Goal: Task Accomplishment & Management: Manage account settings

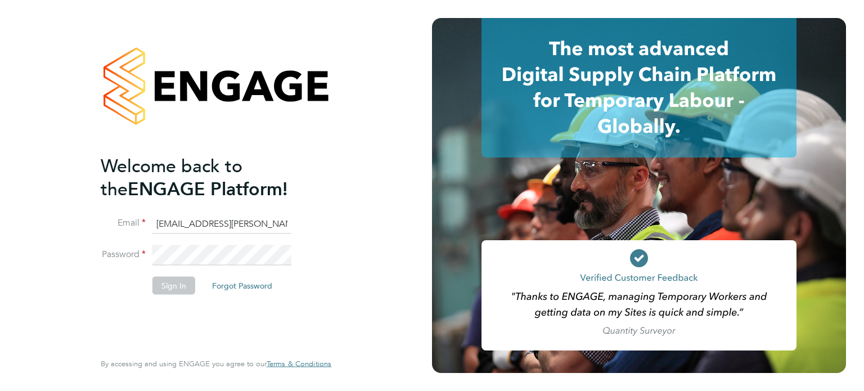
click at [236, 229] on input "[EMAIL_ADDRESS][PERSON_NAME][DOMAIN_NAME]" at bounding box center [221, 224] width 139 height 20
type input "[EMAIL_ADDRESS][DOMAIN_NAME]"
click at [169, 286] on button "Sign In" at bounding box center [173, 285] width 43 height 18
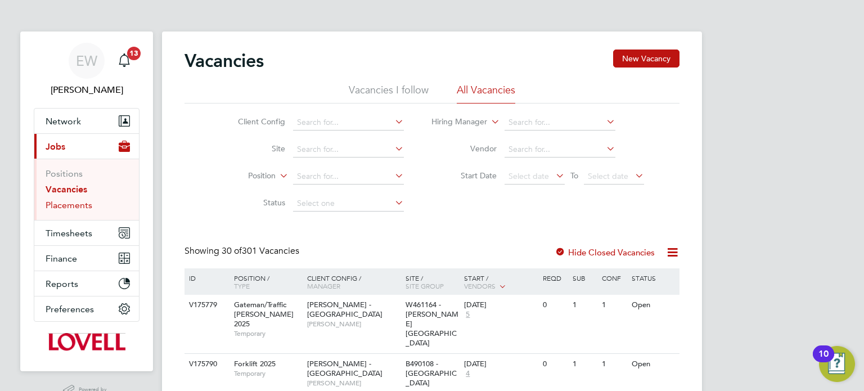
click at [79, 208] on link "Placements" at bounding box center [69, 205] width 47 height 11
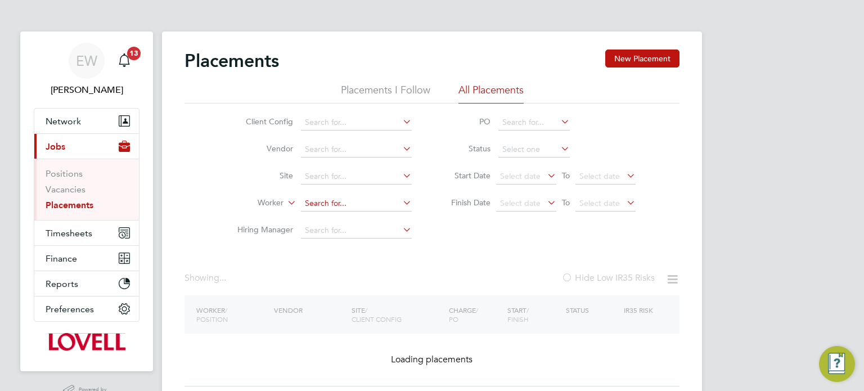
click at [316, 200] on input at bounding box center [356, 204] width 111 height 16
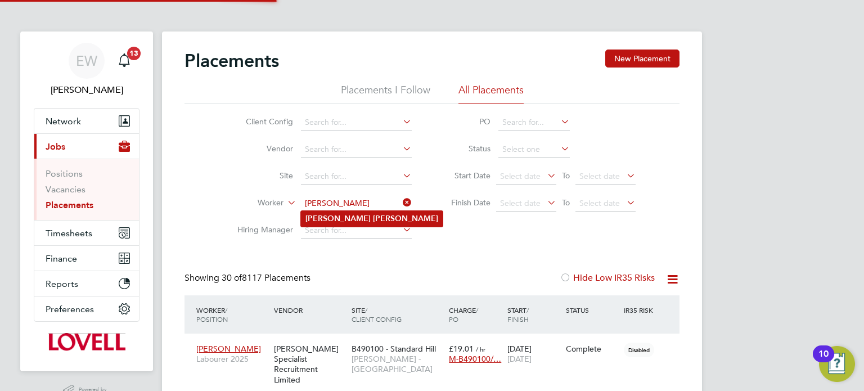
click at [353, 212] on li "Paul Haigh" at bounding box center [372, 218] width 142 height 15
type input "Paul Haigh"
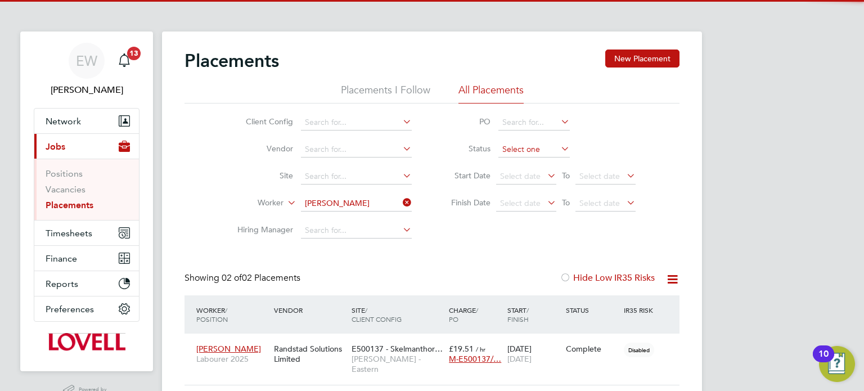
click at [523, 150] on input at bounding box center [534, 150] width 71 height 16
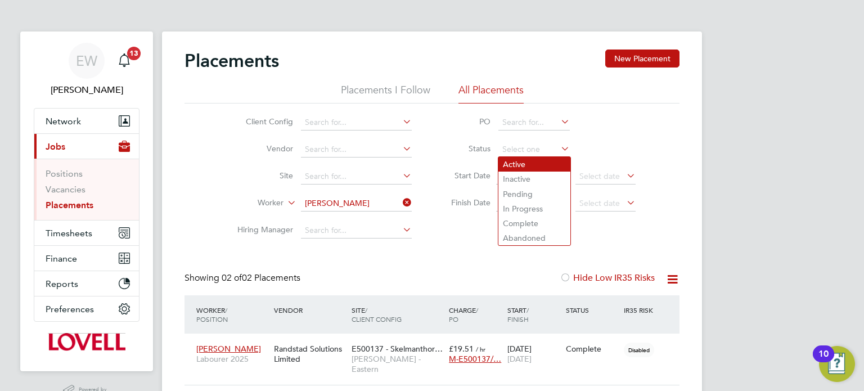
click at [508, 165] on li "Active" at bounding box center [535, 164] width 72 height 15
type input "Active"
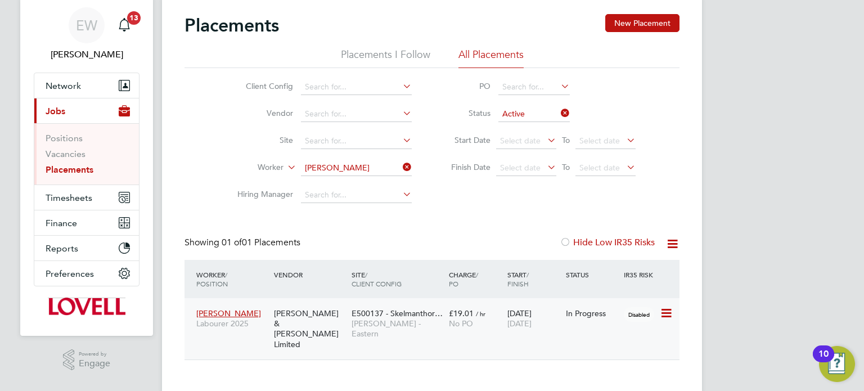
click at [405, 325] on span "Lovell - Eastern" at bounding box center [398, 328] width 92 height 20
click at [97, 187] on button "Timesheets" at bounding box center [86, 197] width 105 height 25
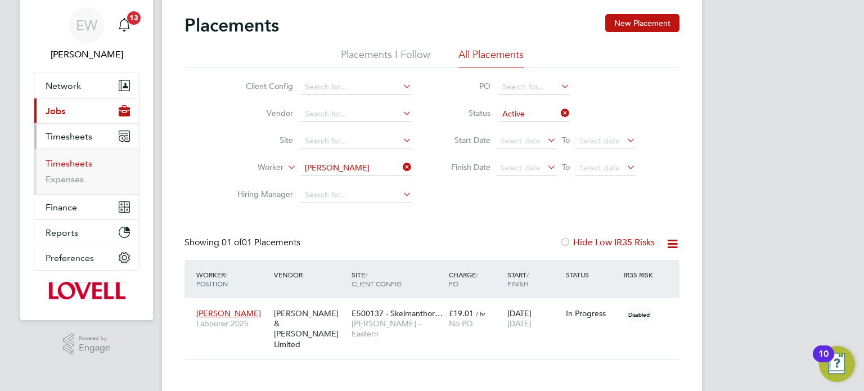
click at [69, 160] on link "Timesheets" at bounding box center [69, 163] width 47 height 11
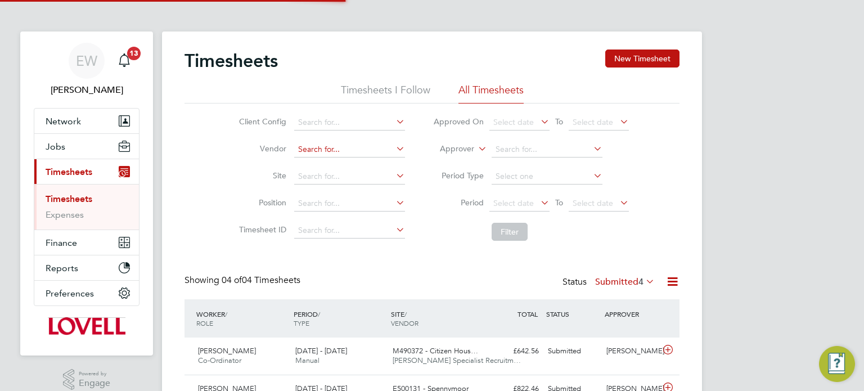
scroll to position [6, 6]
click at [330, 152] on input at bounding box center [349, 150] width 111 height 16
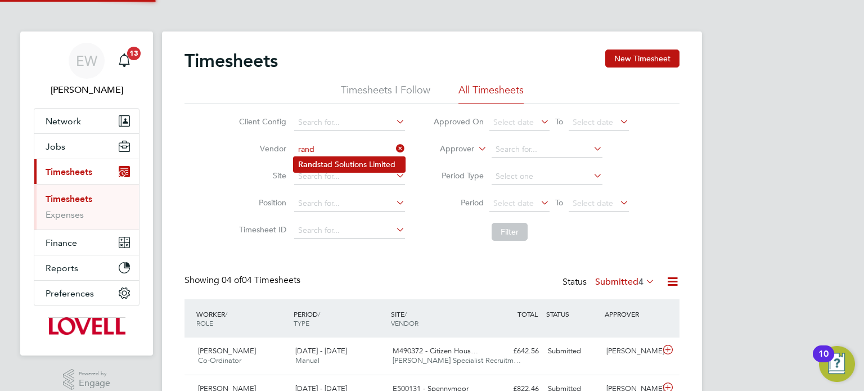
click at [340, 165] on li "Rand stad Solutions Limited" at bounding box center [349, 164] width 111 height 15
type input "Randstad Solutions Limited"
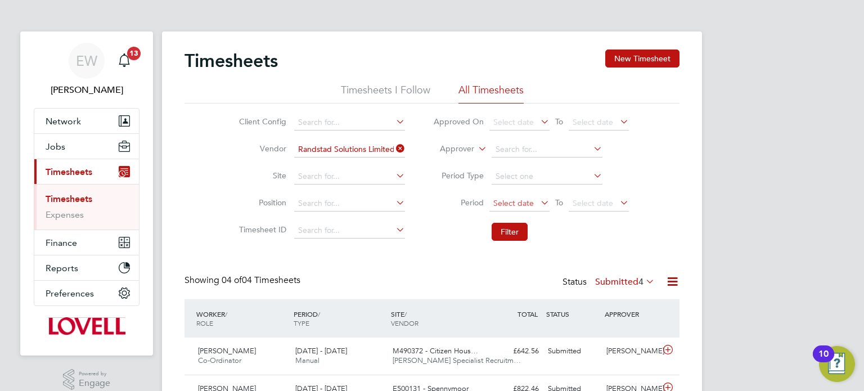
click at [507, 208] on span "Select date" at bounding box center [520, 203] width 60 height 15
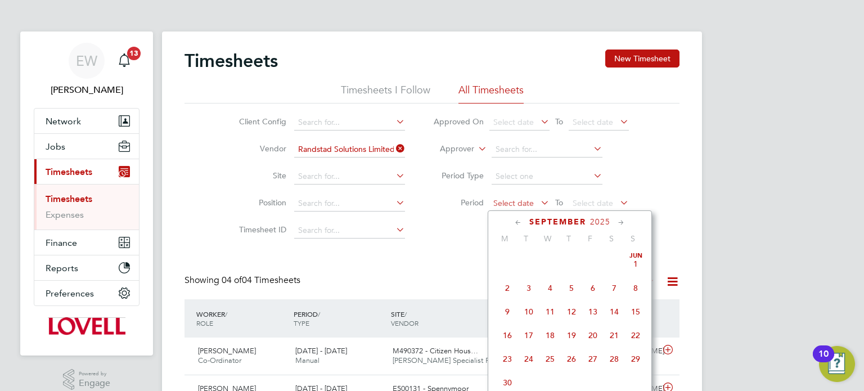
scroll to position [350, 0]
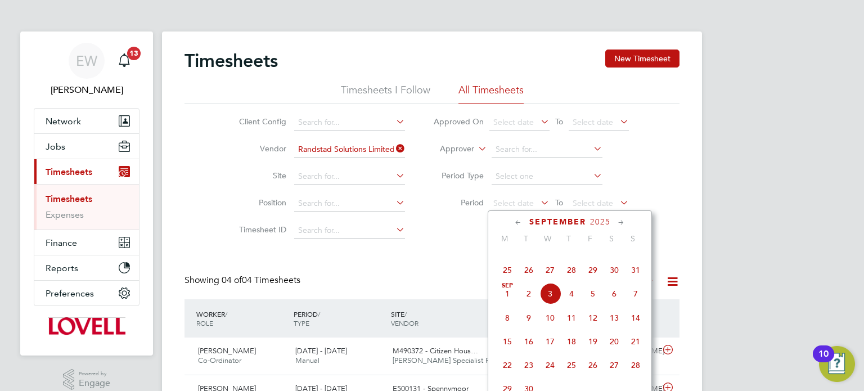
click at [616, 255] on span "23" at bounding box center [614, 246] width 21 height 21
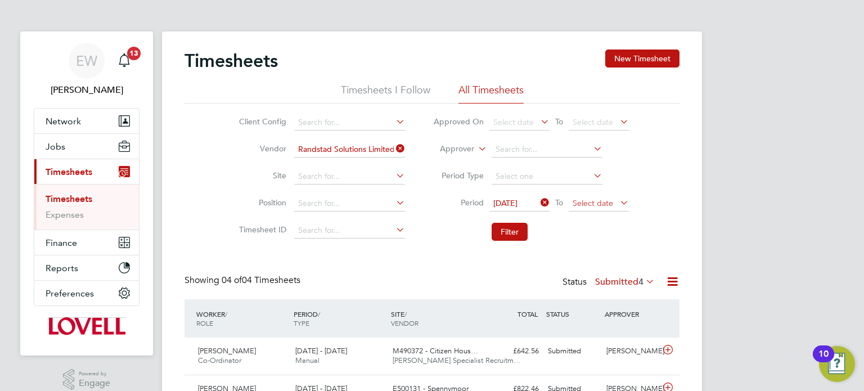
click at [598, 198] on span "Select date" at bounding box center [593, 203] width 41 height 10
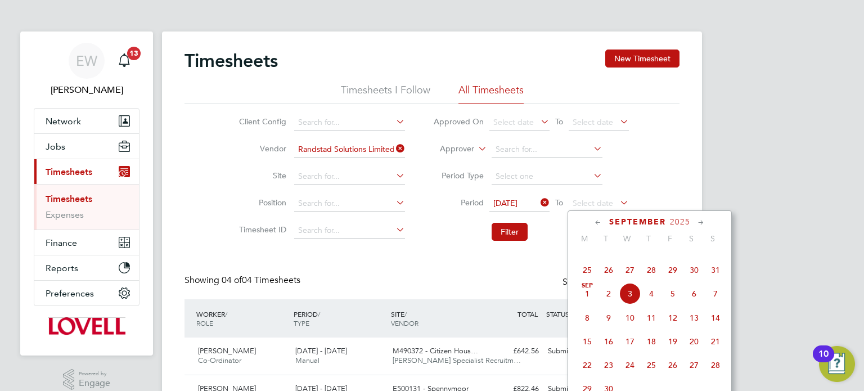
click at [675, 281] on span "29" at bounding box center [672, 269] width 21 height 21
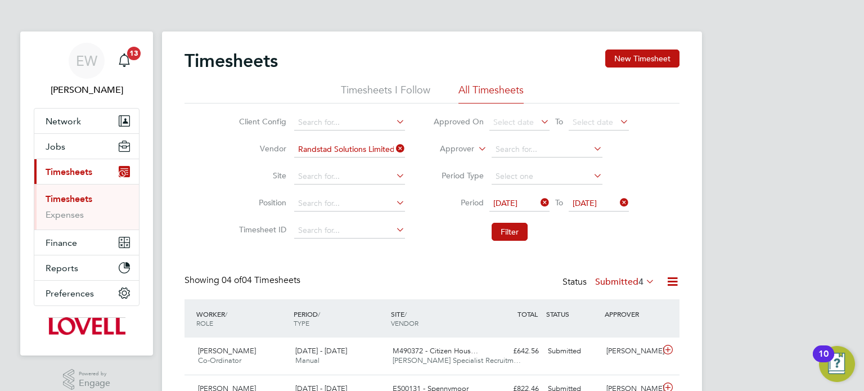
click at [510, 241] on li "Filter" at bounding box center [531, 231] width 224 height 29
click at [510, 233] on button "Filter" at bounding box center [510, 232] width 36 height 18
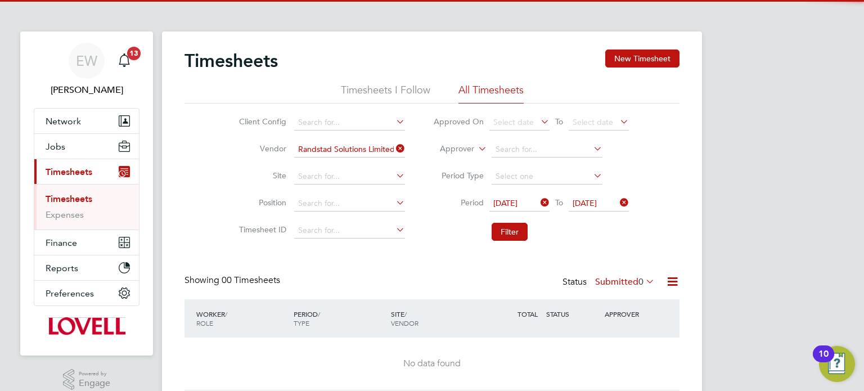
click at [619, 285] on label "Submitted 0" at bounding box center [625, 281] width 60 height 11
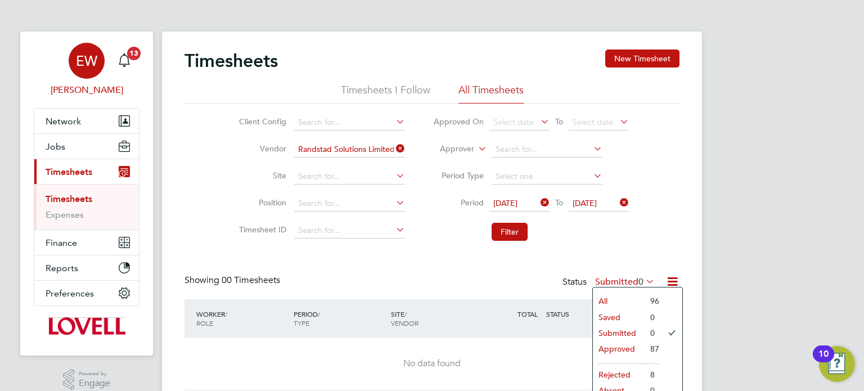
click at [87, 55] on span "EW" at bounding box center [86, 60] width 21 height 15
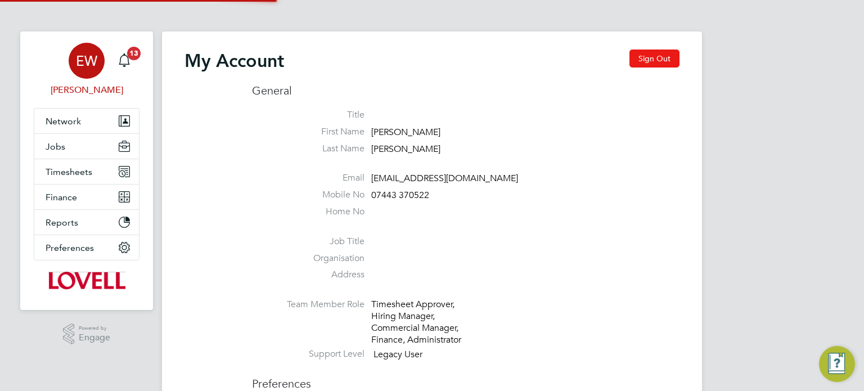
type input "labourdeskmslv@randstadcpe.com"
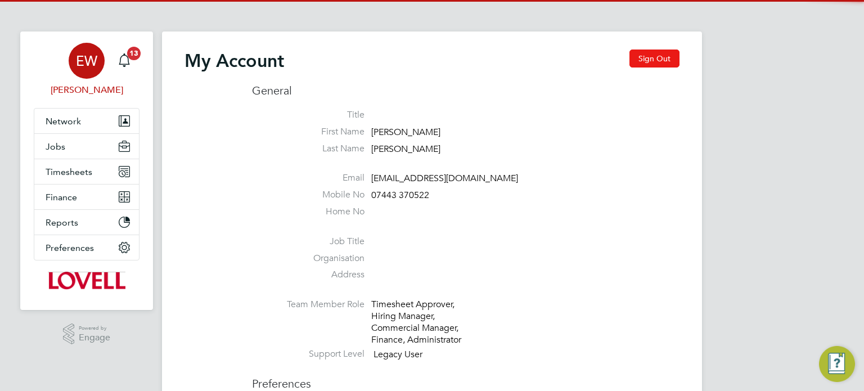
click at [667, 54] on button "Sign Out" at bounding box center [655, 59] width 50 height 18
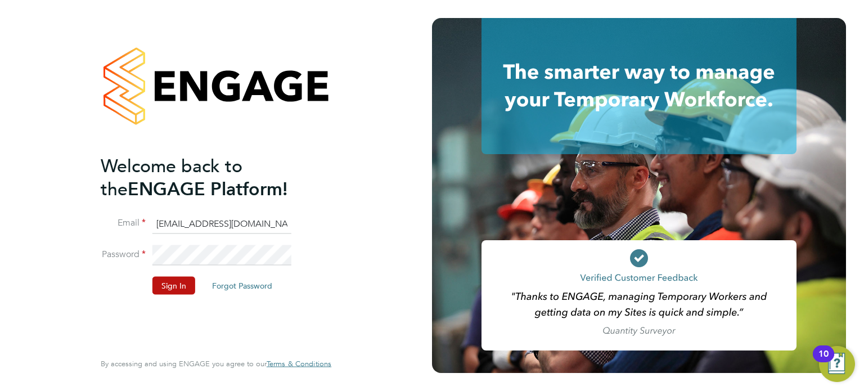
click at [214, 221] on input "labourdeskmslv@randstadcpe.com" at bounding box center [221, 224] width 139 height 20
type input "emma.wells@randstad.co.uk"
click at [167, 286] on button "Sign In" at bounding box center [173, 285] width 43 height 18
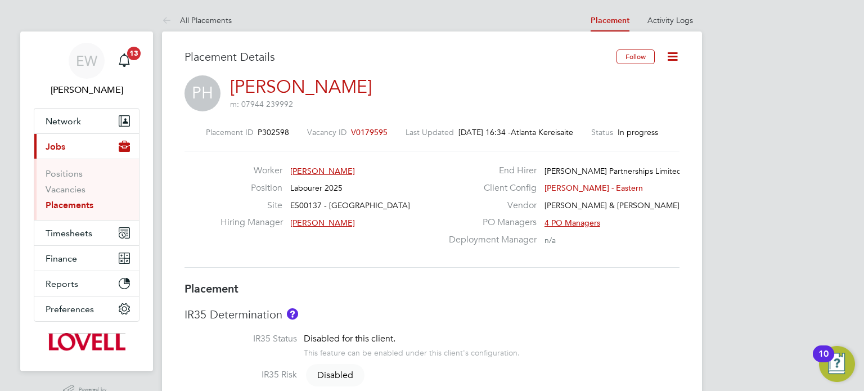
click at [673, 61] on icon at bounding box center [673, 57] width 14 height 14
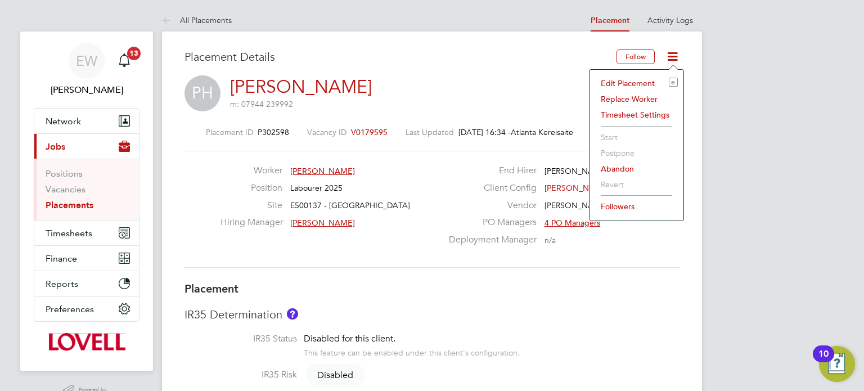
click at [623, 79] on li "Edit Placement e" at bounding box center [636, 83] width 83 height 16
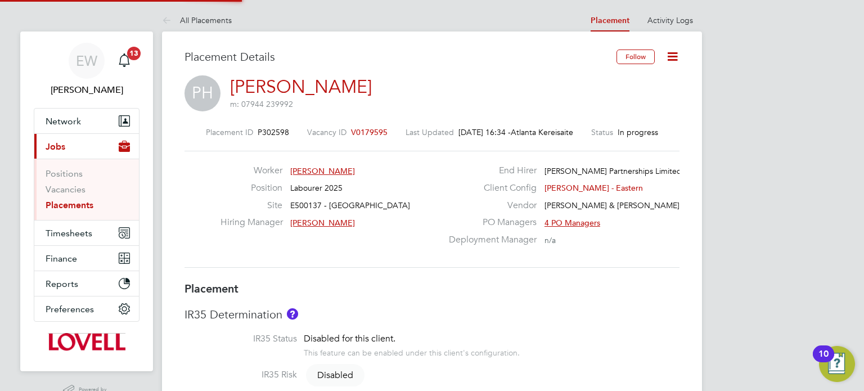
type input "Glynn Rhodes"
type input "01 Sep 2025"
type input "05 Sep 2025"
type input "08:00"
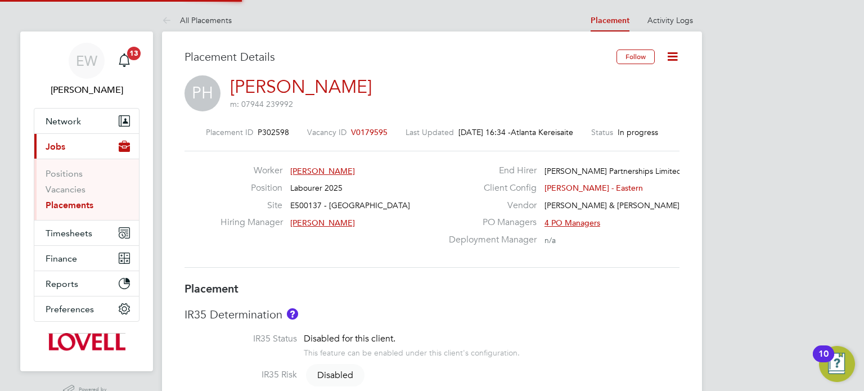
type input "17:00"
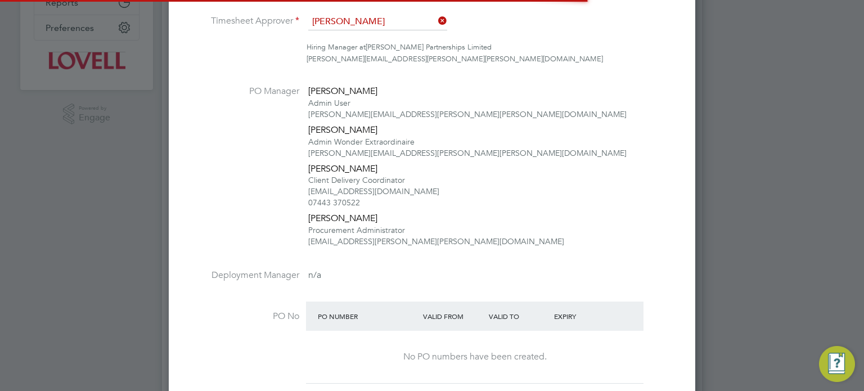
scroll to position [1390, 527]
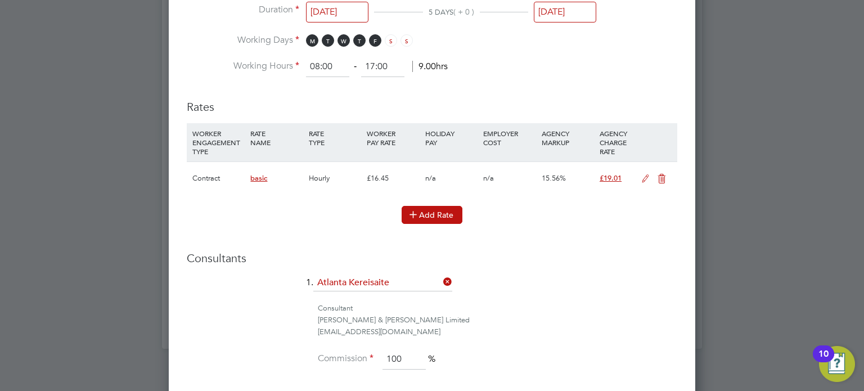
click at [432, 213] on button "Add Rate" at bounding box center [432, 215] width 61 height 18
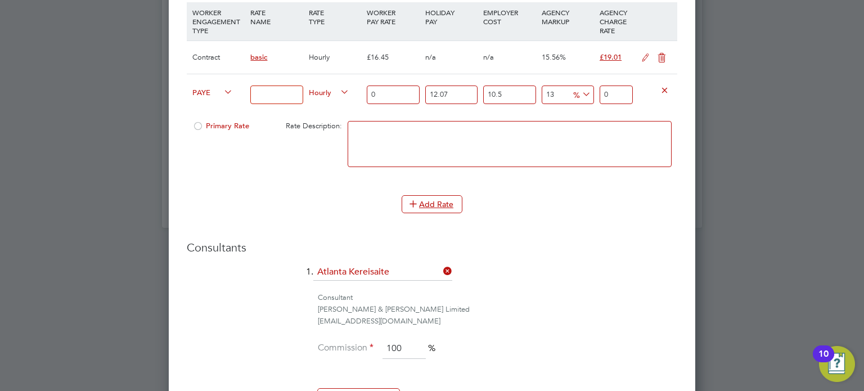
click at [639, 56] on icon at bounding box center [646, 57] width 14 height 9
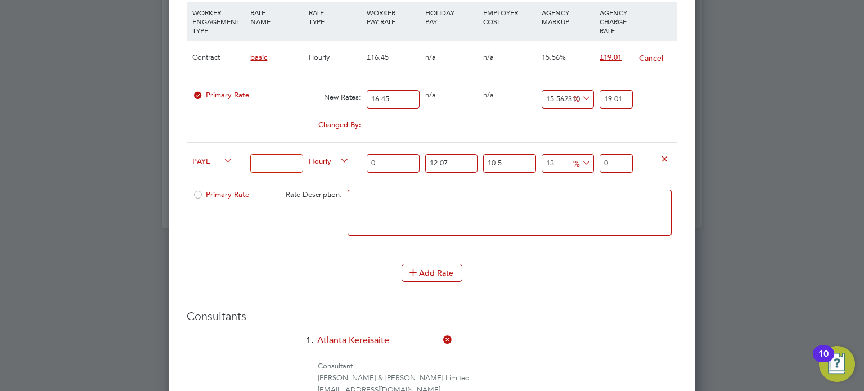
click at [272, 158] on input at bounding box center [276, 163] width 52 height 19
click at [197, 160] on span "PAYE" at bounding box center [212, 160] width 41 height 12
click at [208, 176] on li "Contract" at bounding box center [210, 171] width 45 height 14
click at [273, 165] on input at bounding box center [276, 163] width 52 height 19
type input "Overtime"
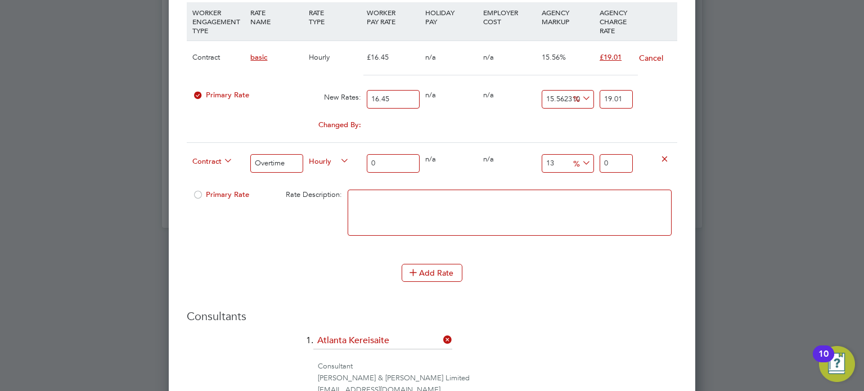
click at [381, 165] on input "0" at bounding box center [393, 163] width 52 height 19
click at [553, 160] on input "13" at bounding box center [568, 163] width 52 height 19
type input "0"
click at [389, 156] on input "0" at bounding box center [393, 163] width 52 height 19
type input "02"
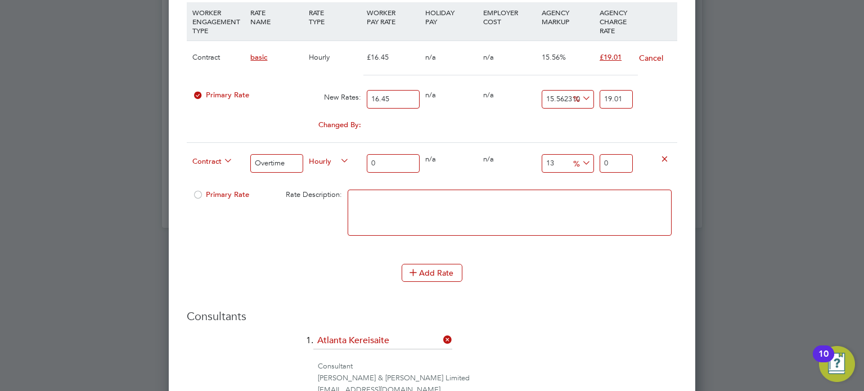
type input "2.26"
type input "0"
type input "24"
type input "27.12"
type input "24.6"
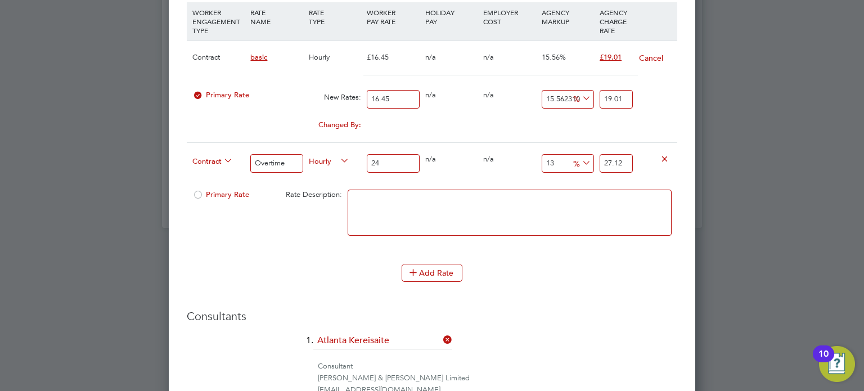
type input "27.798"
type input "24.62"
type input "27.8206"
type input "24.62"
click at [580, 155] on icon at bounding box center [580, 163] width 0 height 16
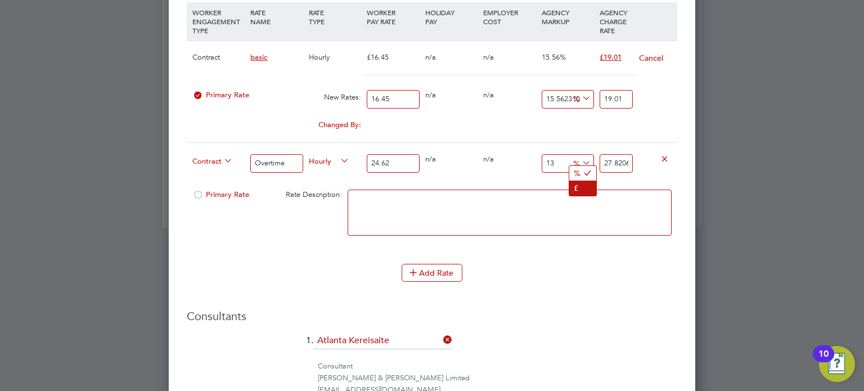
click at [576, 186] on li "£" at bounding box center [582, 188] width 27 height 15
drag, startPoint x: 567, startPoint y: 163, endPoint x: 475, endPoint y: 152, distance: 92.3
click at [475, 152] on div "Contract Overtime Hourly 24.62 0 n/a 0 n/a 13 3.2006 £ 27.8206" at bounding box center [432, 163] width 491 height 42
type input "2"
type input "26.62"
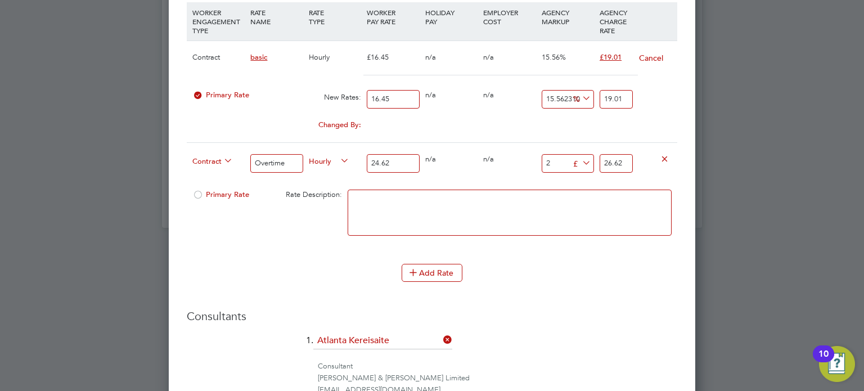
type input "2.5"
type input "27.12"
click at [627, 155] on input "27.12" at bounding box center [616, 163] width 33 height 19
type input "2.48"
type input "27.1"
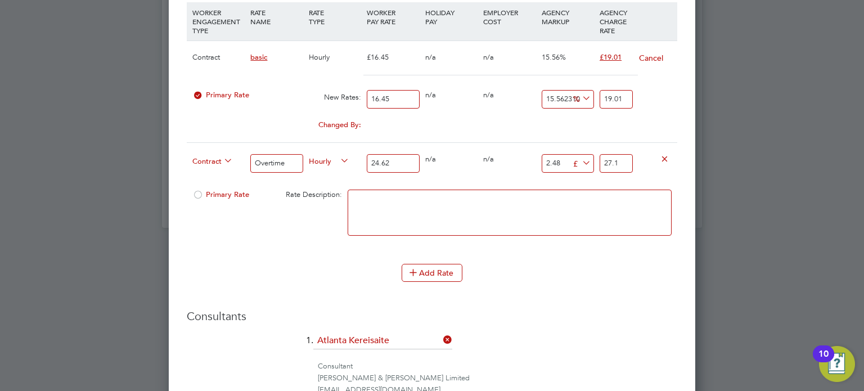
type input "2.38"
type input "27"
type input "2.58"
type input "27.2"
type input "2.6"
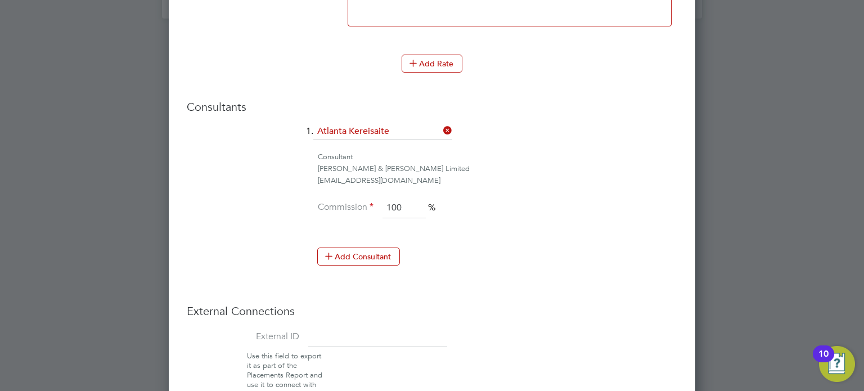
scroll to position [1219, 0]
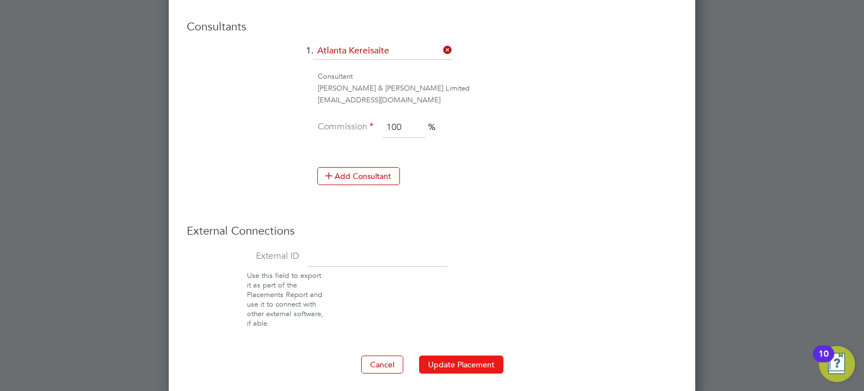
type input "27.22"
click at [457, 363] on button "Update Placement" at bounding box center [461, 365] width 84 height 18
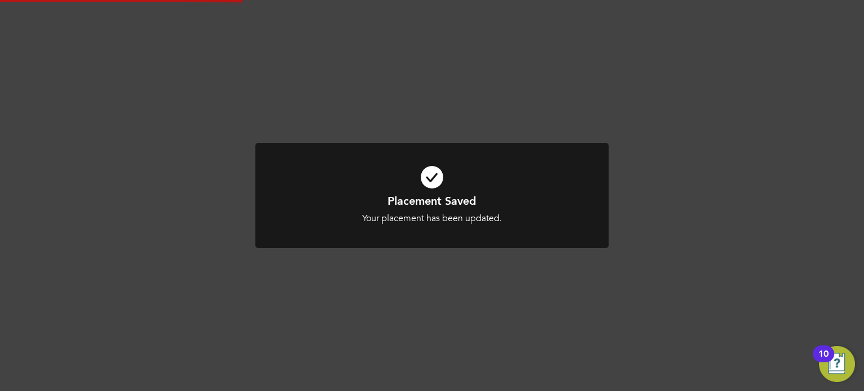
scroll to position [965, 0]
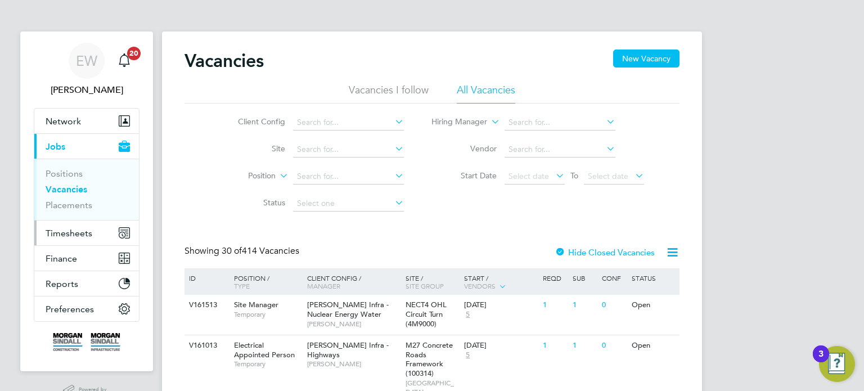
click at [56, 223] on button "Timesheets" at bounding box center [86, 233] width 105 height 25
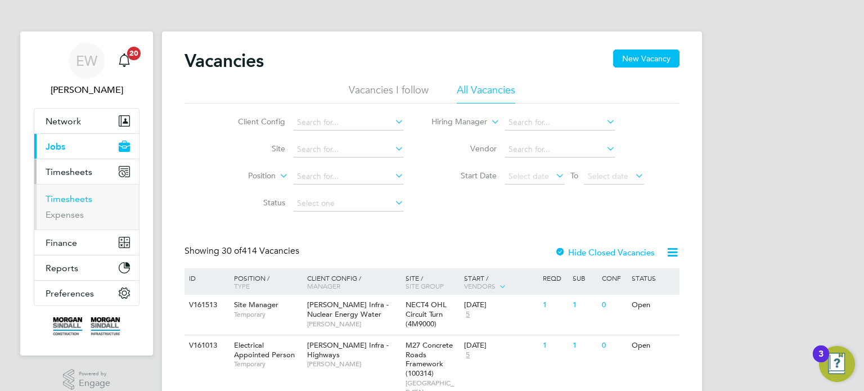
click at [79, 201] on link "Timesheets" at bounding box center [69, 199] width 47 height 11
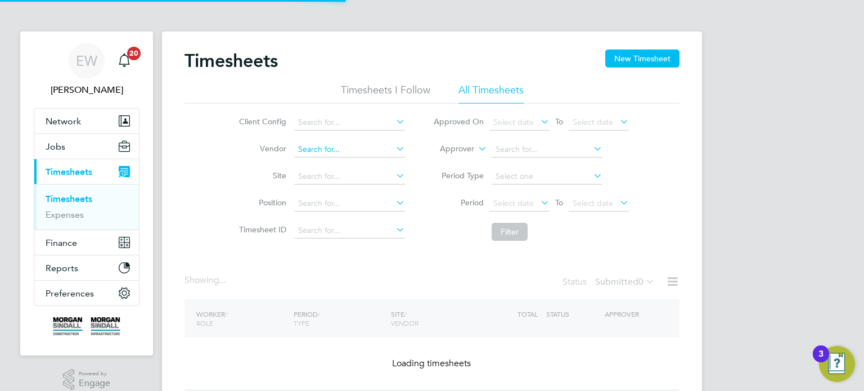
click at [329, 149] on input at bounding box center [349, 150] width 111 height 16
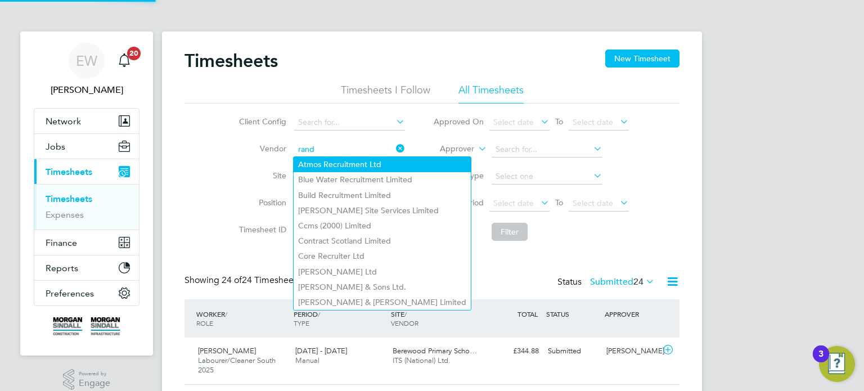
type input "Randstad Solutions Limited"
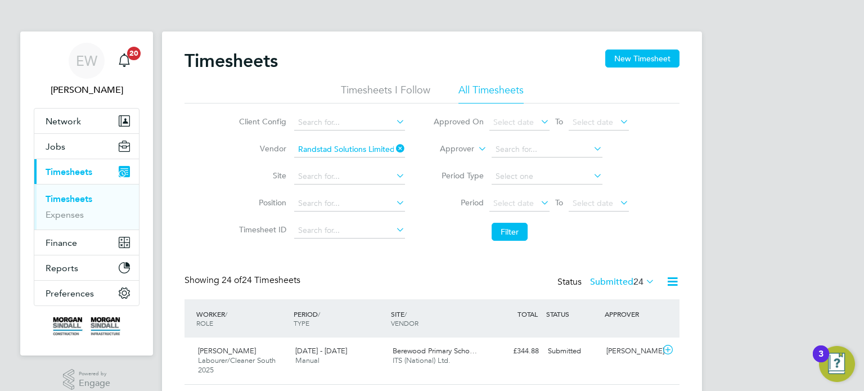
click at [526, 196] on div "Select date To Select date" at bounding box center [560, 204] width 140 height 16
click at [527, 199] on span "Select date" at bounding box center [513, 203] width 41 height 10
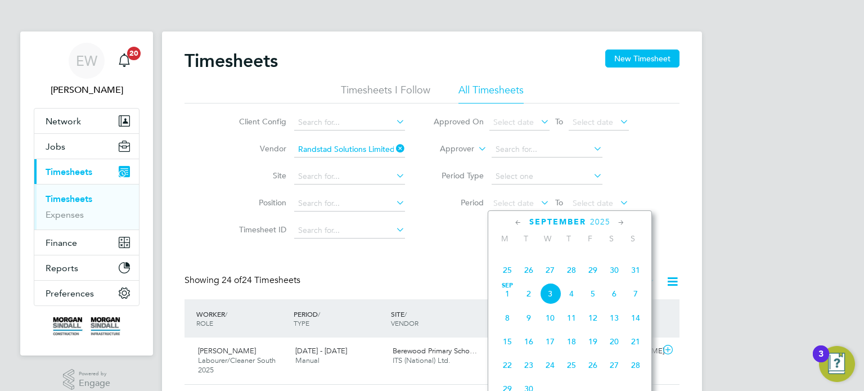
click at [619, 257] on span "23" at bounding box center [614, 246] width 21 height 21
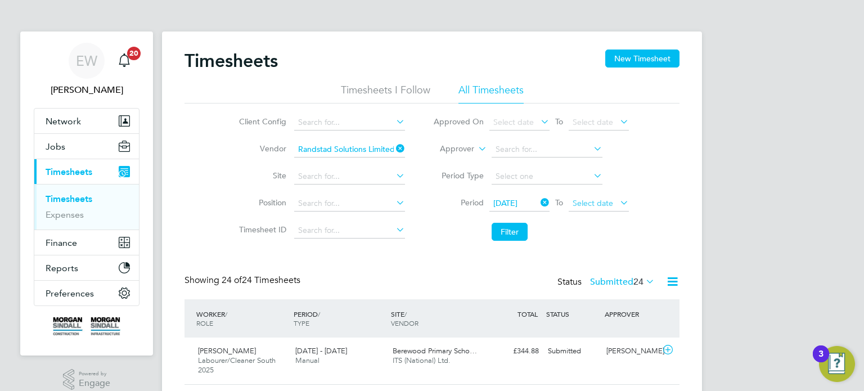
click at [608, 210] on span "Select date" at bounding box center [599, 203] width 60 height 15
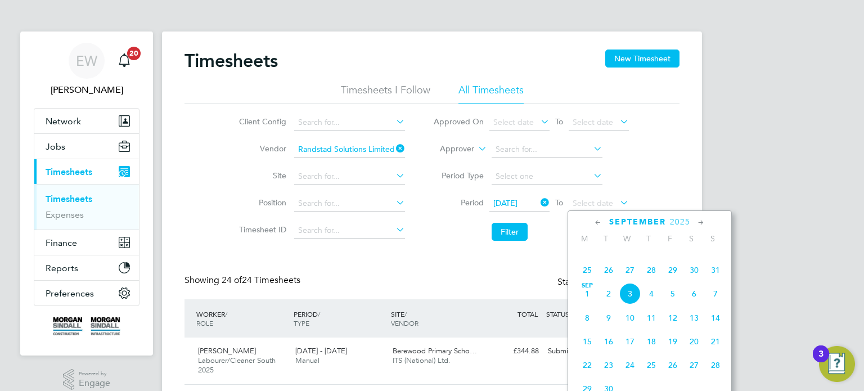
click at [668, 281] on span "29" at bounding box center [672, 269] width 21 height 21
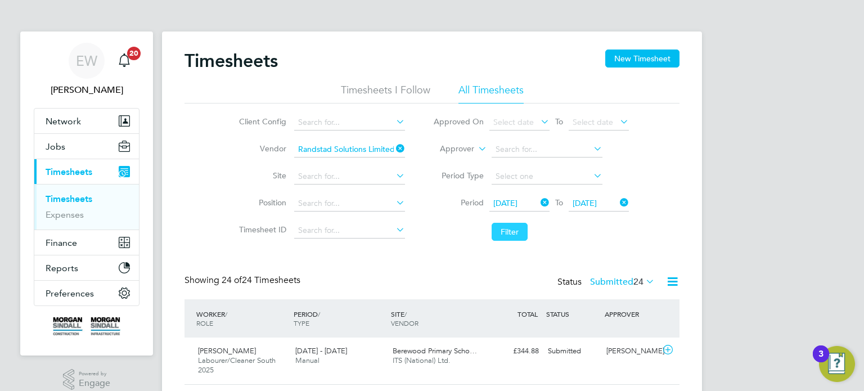
click at [512, 235] on button "Filter" at bounding box center [510, 232] width 36 height 18
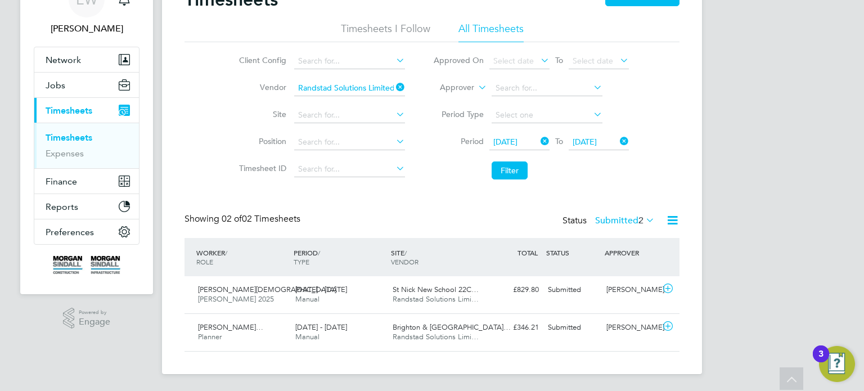
click at [622, 222] on label "Submitted 2" at bounding box center [625, 220] width 60 height 11
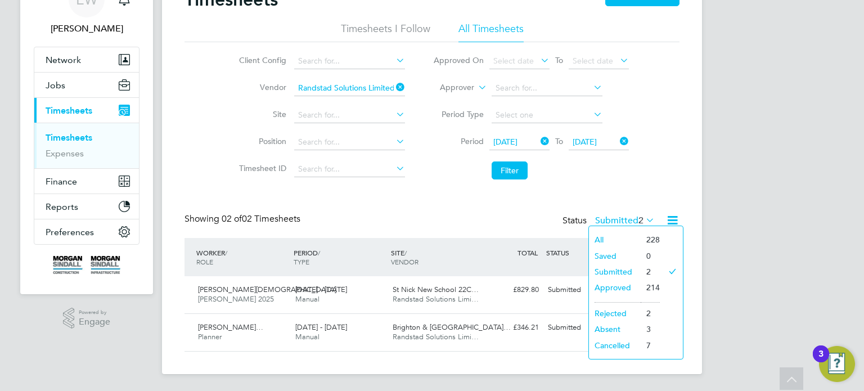
click at [617, 272] on li "Submitted" at bounding box center [615, 272] width 52 height 16
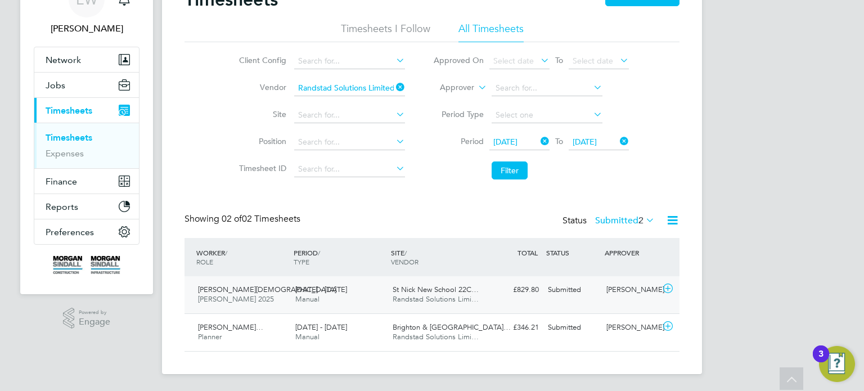
click at [610, 293] on div "Nick O'Shea" at bounding box center [631, 290] width 59 height 19
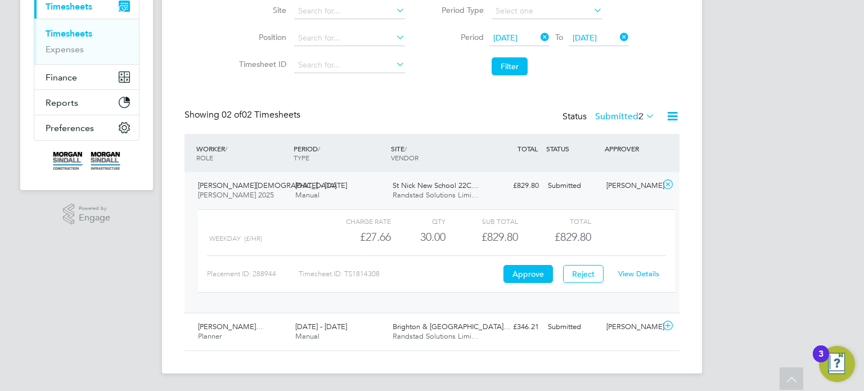
click at [612, 185] on div "Nick O'Shea" at bounding box center [631, 186] width 59 height 19
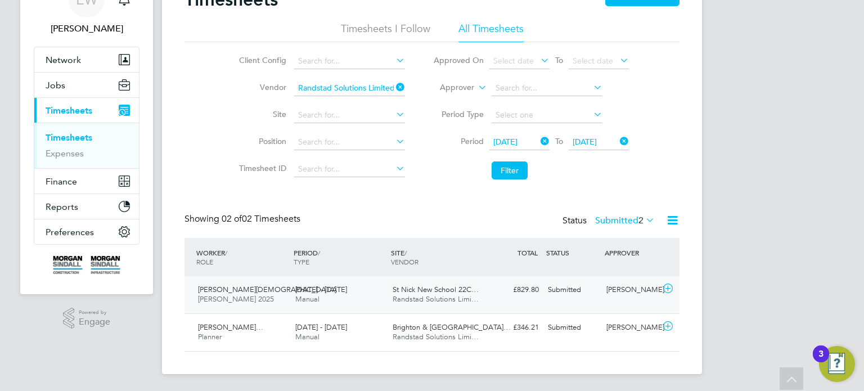
click at [618, 297] on div "Nick O'Shea" at bounding box center [631, 290] width 59 height 19
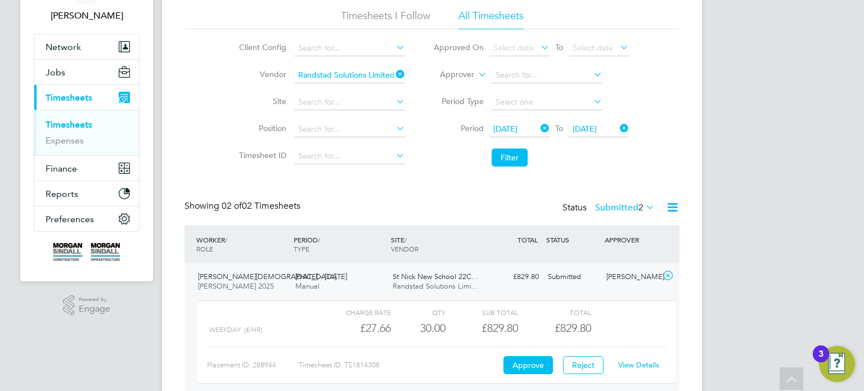
click at [619, 281] on div "Nick O'Shea" at bounding box center [631, 277] width 59 height 19
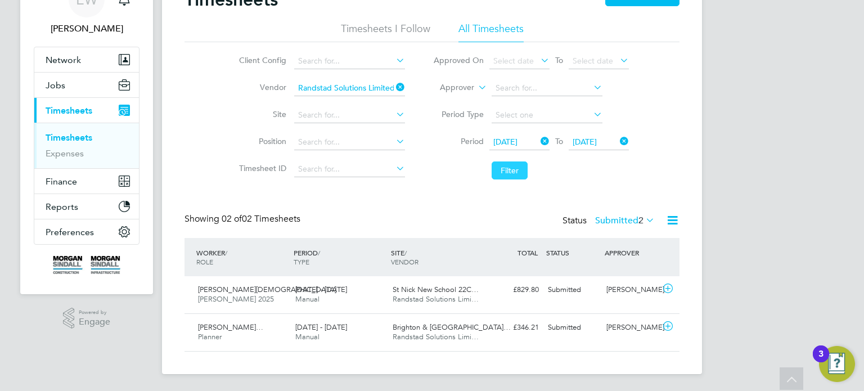
click at [505, 175] on button "Filter" at bounding box center [510, 170] width 36 height 18
click at [394, 87] on icon at bounding box center [394, 87] width 0 height 16
click at [358, 89] on input at bounding box center [349, 88] width 111 height 16
type input "r"
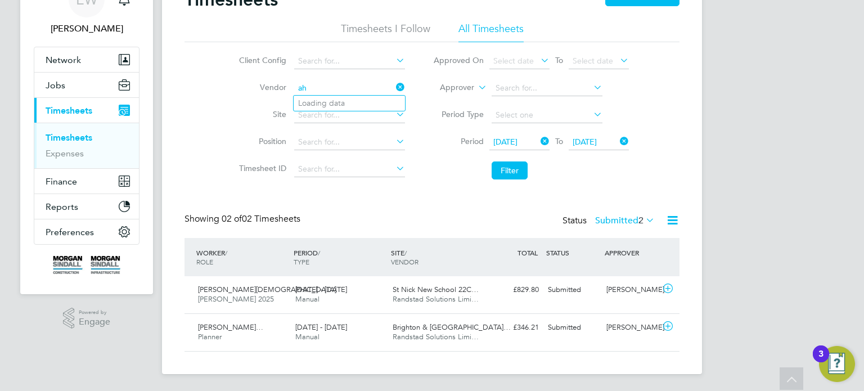
type input "a"
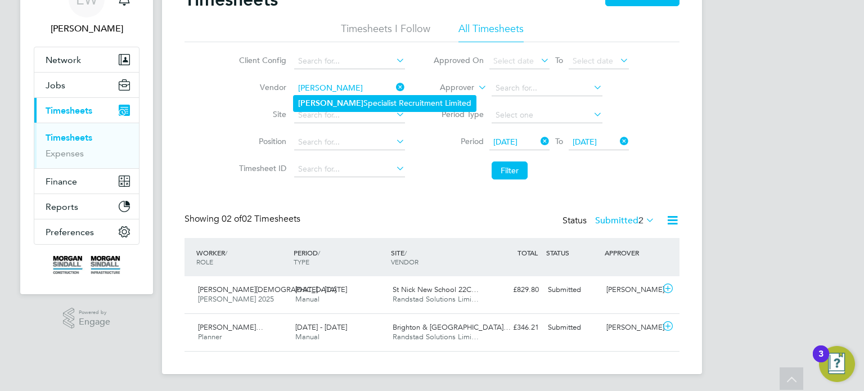
click at [379, 102] on li "Hays Specialist Recruitment Limited" at bounding box center [385, 103] width 182 height 15
type input "Hays Specialist Recruitment Limited"
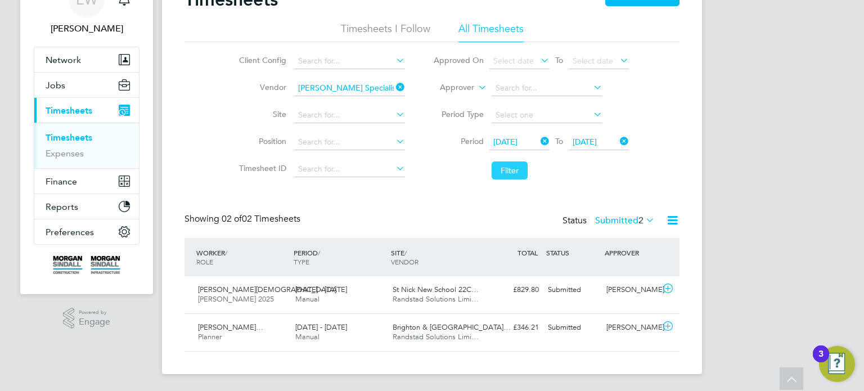
click at [511, 169] on button "Filter" at bounding box center [510, 170] width 36 height 18
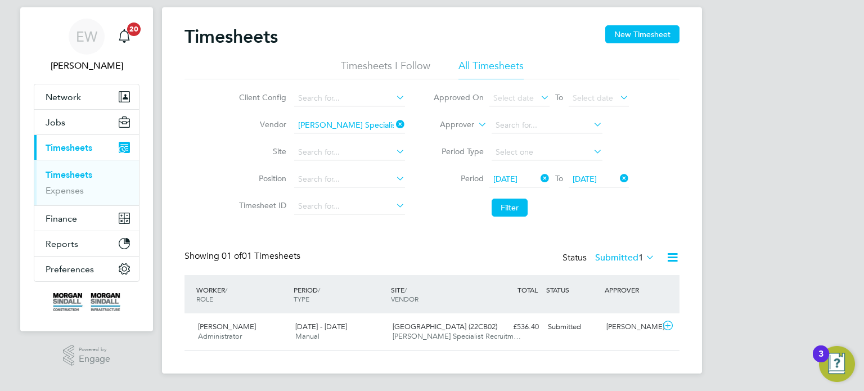
click at [602, 250] on div "Status Submitted 1" at bounding box center [610, 258] width 95 height 16
click at [608, 254] on label "Submitted 1" at bounding box center [625, 257] width 60 height 11
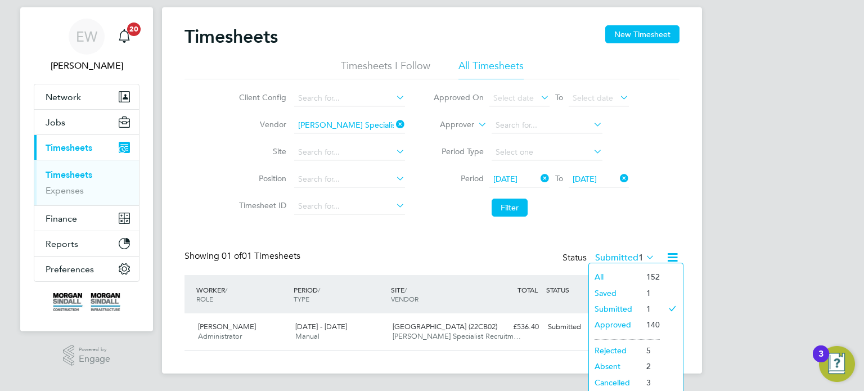
click at [603, 243] on div "Timesheets New Timesheet Timesheets I Follow All Timesheets Client Config Vendo…" at bounding box center [432, 188] width 495 height 326
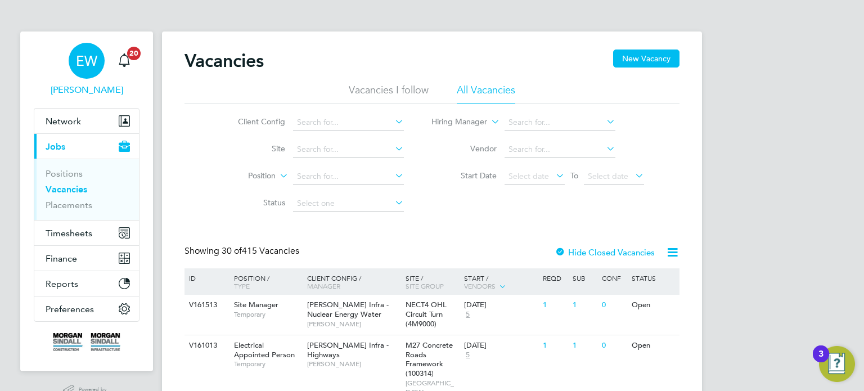
click at [91, 60] on span "EW" at bounding box center [86, 60] width 21 height 15
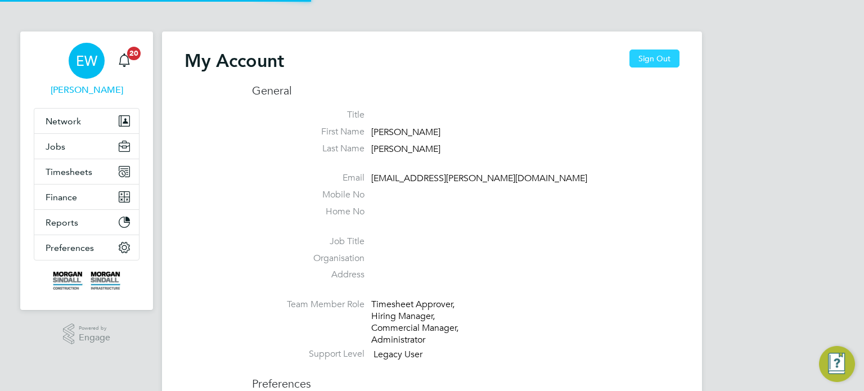
type input "[EMAIL_ADDRESS][DOMAIN_NAME]"
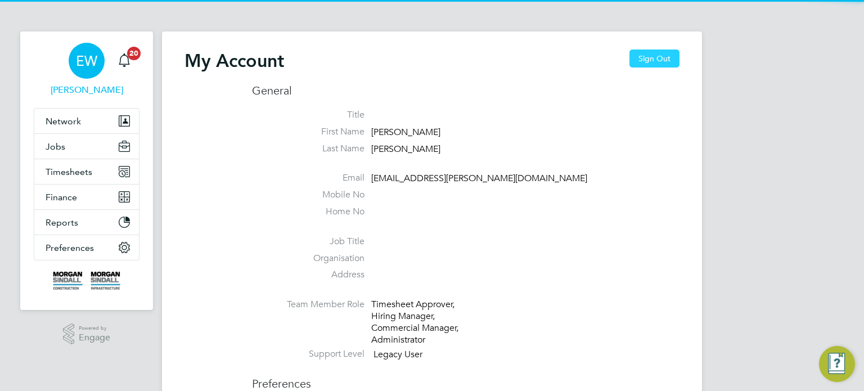
click at [644, 59] on button "Sign Out" at bounding box center [655, 59] width 50 height 18
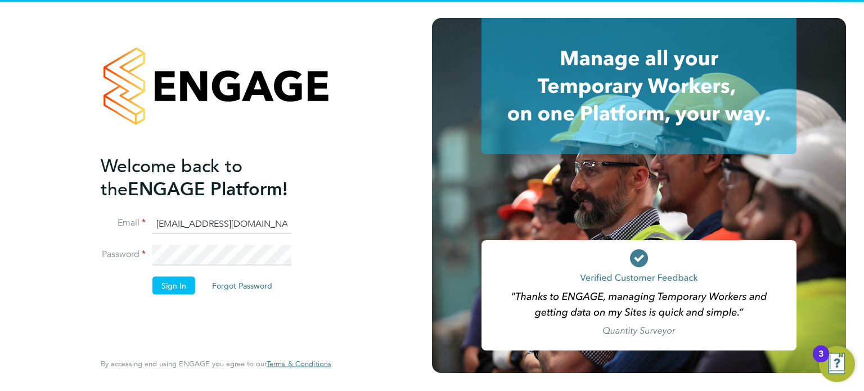
click at [186, 223] on input "[EMAIL_ADDRESS][DOMAIN_NAME]" at bounding box center [221, 224] width 139 height 20
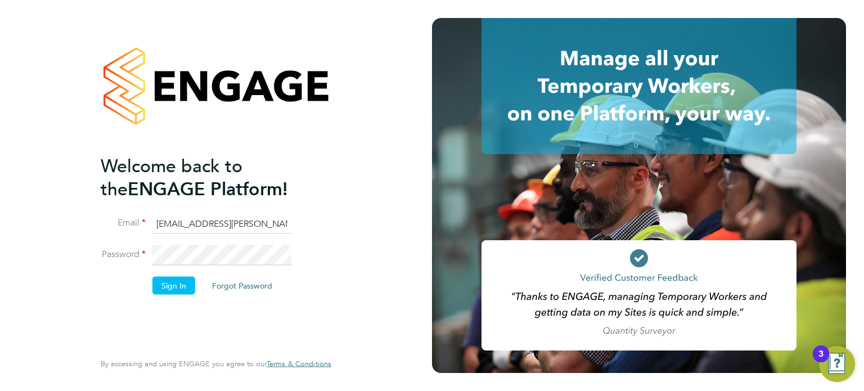
click at [206, 236] on li "Email [EMAIL_ADDRESS][PERSON_NAME][DOMAIN_NAME]" at bounding box center [210, 230] width 219 height 32
click at [223, 210] on ng-template "Welcome back to the ENGAGE Platform! Email [EMAIL_ADDRESS][PERSON_NAME][DOMAIN_…" at bounding box center [210, 230] width 219 height 152
click at [223, 227] on input "[EMAIL_ADDRESS][PERSON_NAME][DOMAIN_NAME]" at bounding box center [221, 224] width 139 height 20
type input "[EMAIL_ADDRESS][DOMAIN_NAME]"
click at [167, 280] on button "Sign In" at bounding box center [173, 285] width 43 height 18
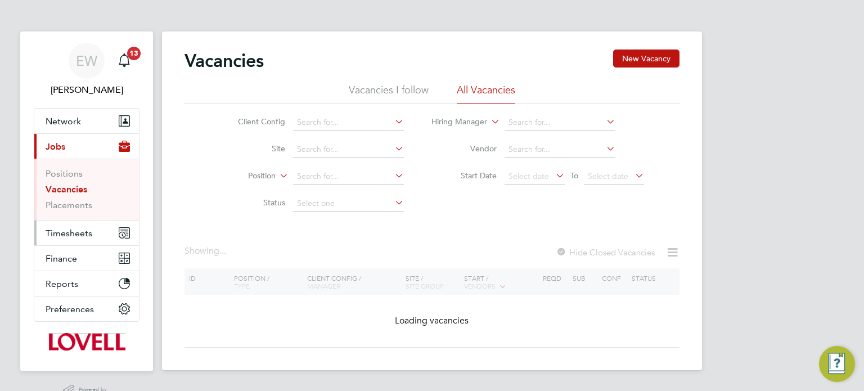
click at [79, 230] on span "Timesheets" at bounding box center [69, 233] width 47 height 11
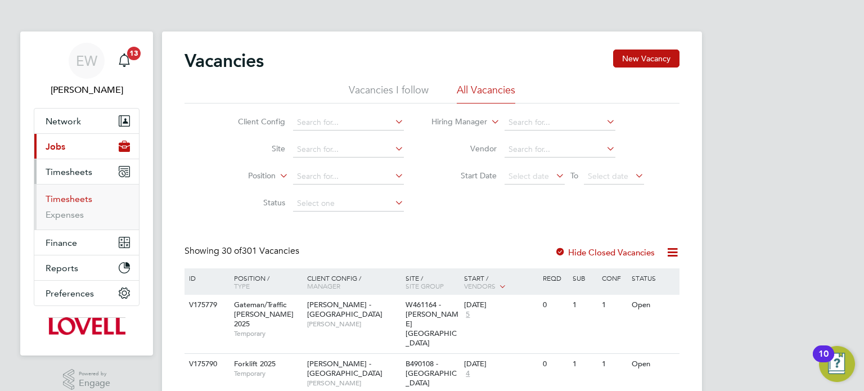
click at [76, 198] on link "Timesheets" at bounding box center [69, 199] width 47 height 11
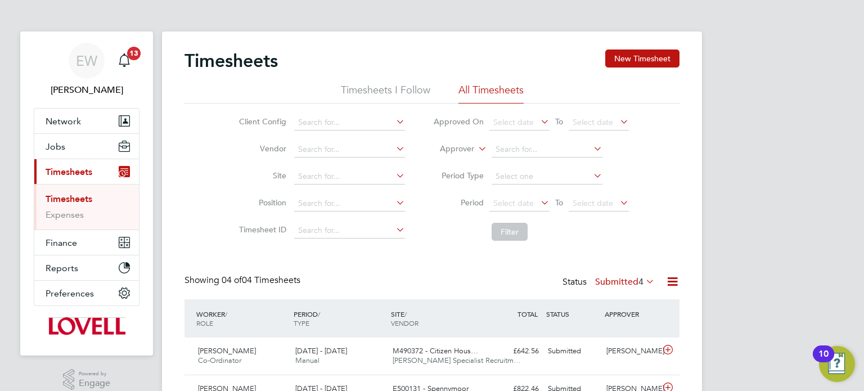
click at [453, 150] on label "Approver" at bounding box center [449, 148] width 51 height 11
click at [442, 159] on li "Worker" at bounding box center [446, 162] width 55 height 15
click at [536, 150] on input at bounding box center [547, 150] width 111 height 16
type input "a"
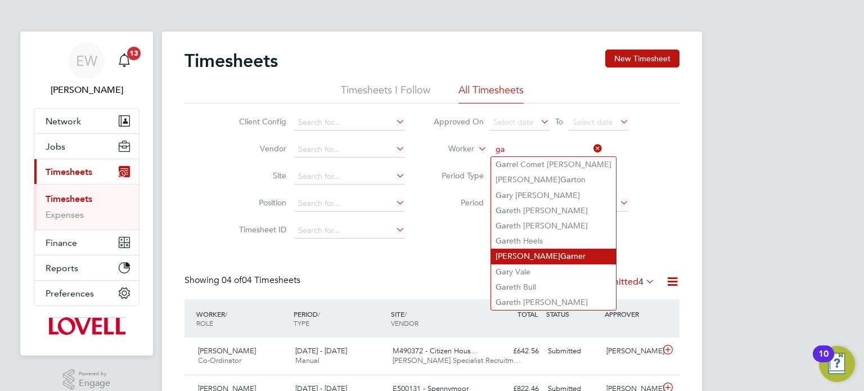
type input "g"
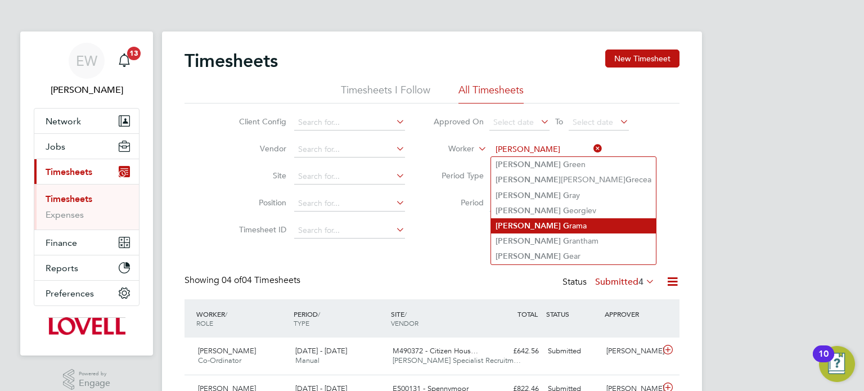
click at [545, 226] on li "[PERSON_NAME]" at bounding box center [573, 225] width 165 height 15
type input "[PERSON_NAME]"
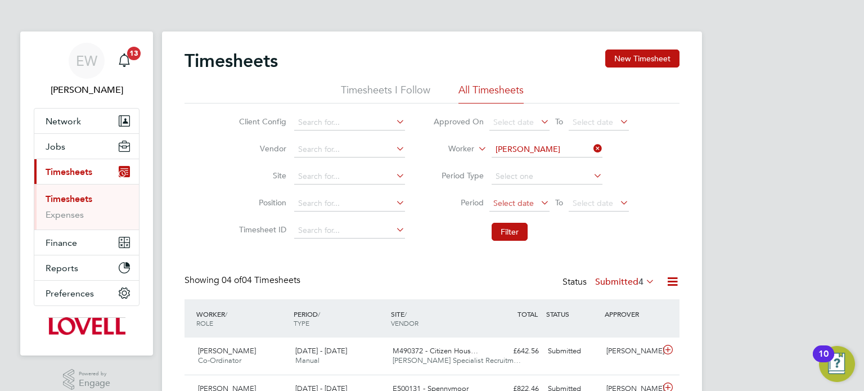
click at [530, 205] on span "Select date" at bounding box center [513, 203] width 41 height 10
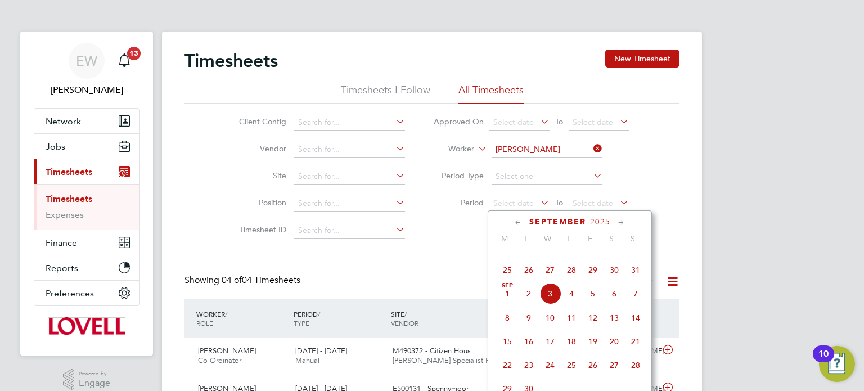
click at [604, 256] on span "23" at bounding box center [614, 246] width 21 height 21
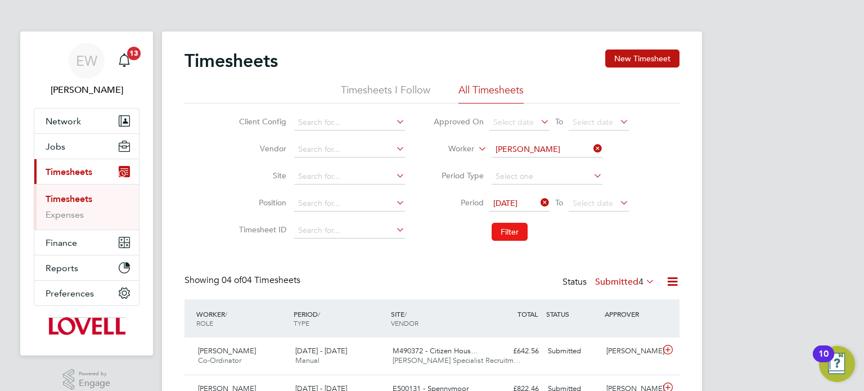
click at [514, 228] on button "Filter" at bounding box center [510, 232] width 36 height 18
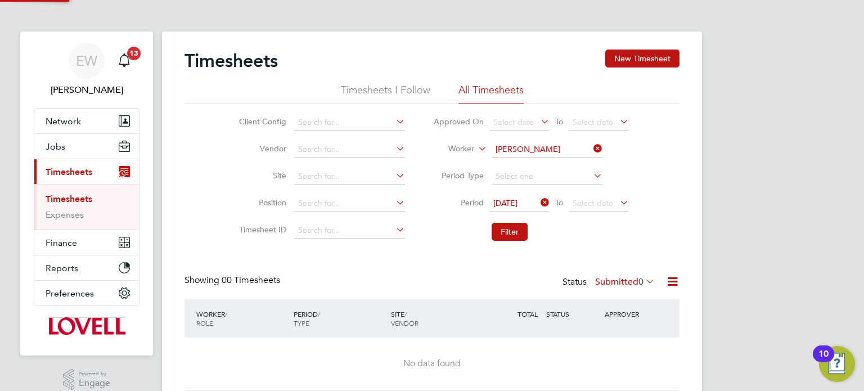
click at [631, 284] on label "Submitted 0" at bounding box center [625, 281] width 60 height 11
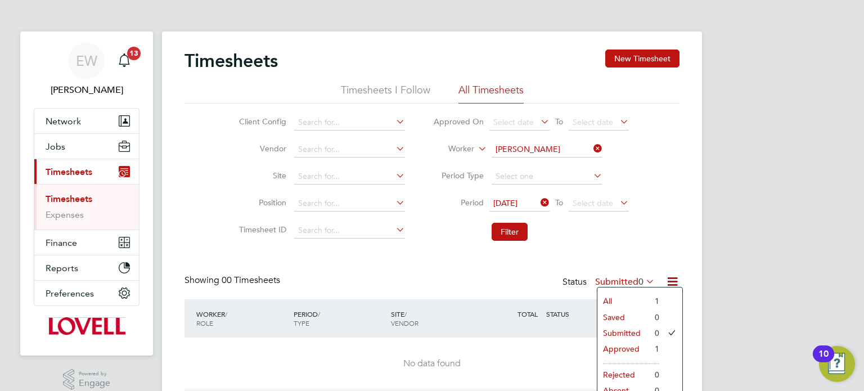
click at [624, 348] on li "Approved" at bounding box center [624, 349] width 52 height 16
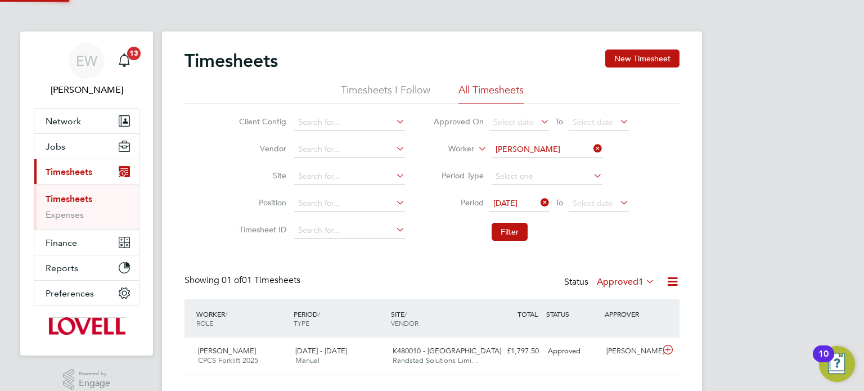
scroll to position [24, 0]
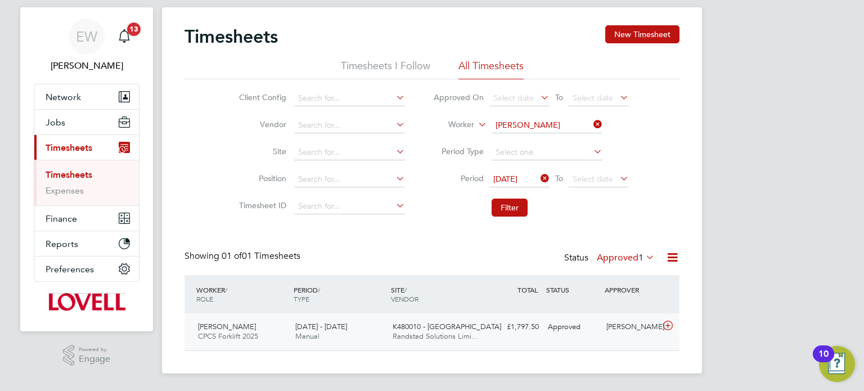
click at [569, 333] on div "Approved" at bounding box center [573, 327] width 59 height 19
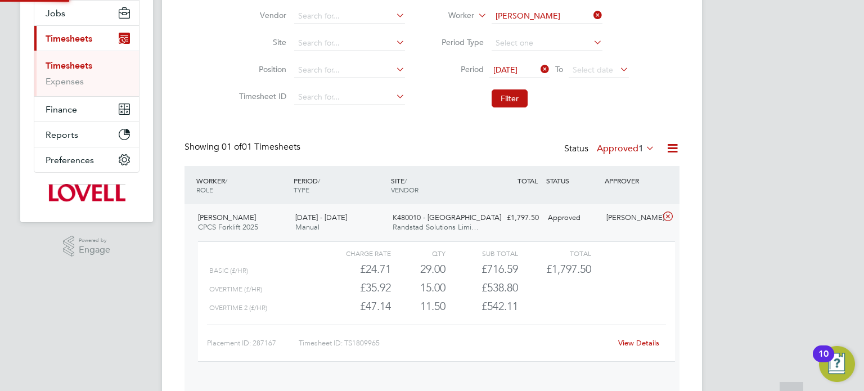
scroll to position [165, 0]
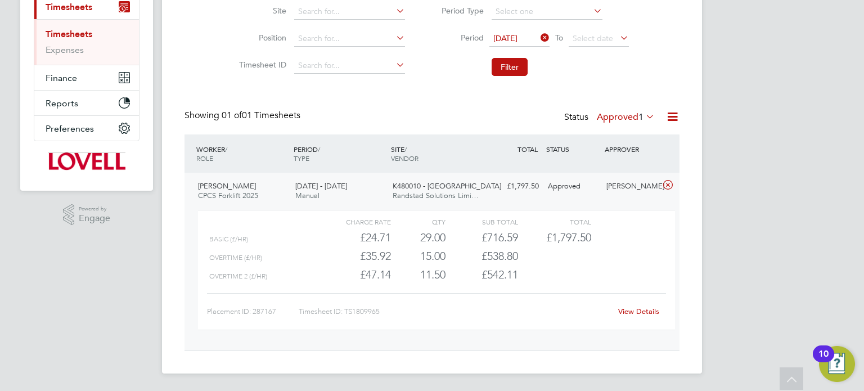
click at [631, 311] on link "View Details" at bounding box center [638, 312] width 41 height 10
click at [640, 311] on link "View Details" at bounding box center [638, 312] width 41 height 10
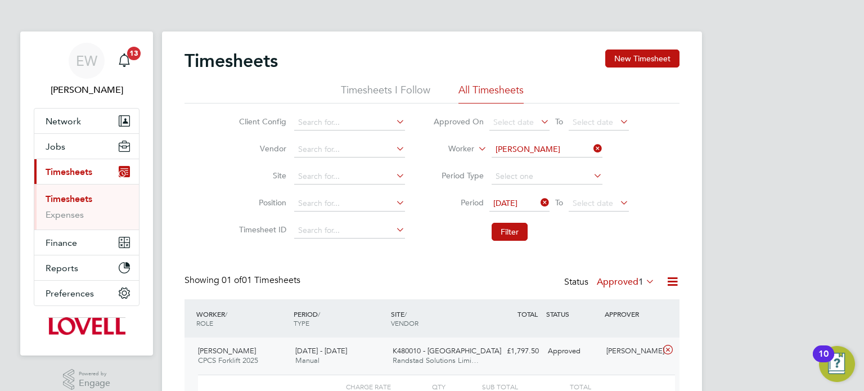
click at [591, 145] on icon at bounding box center [591, 149] width 0 height 16
click at [538, 148] on input at bounding box center [547, 150] width 111 height 16
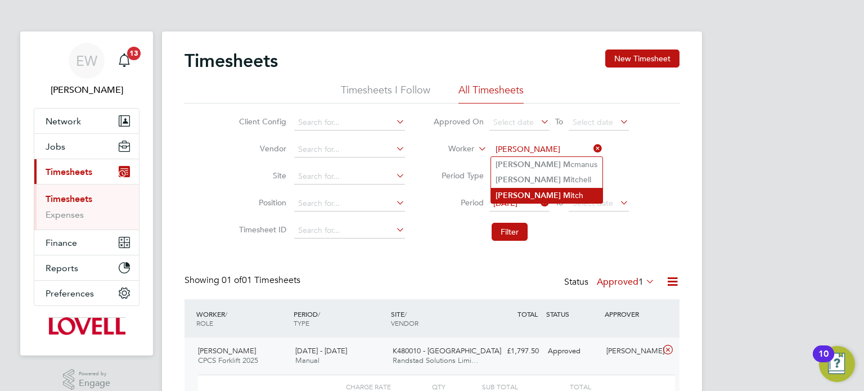
click at [536, 193] on li "Archie M itch" at bounding box center [546, 195] width 111 height 15
type input "Archie Mitch"
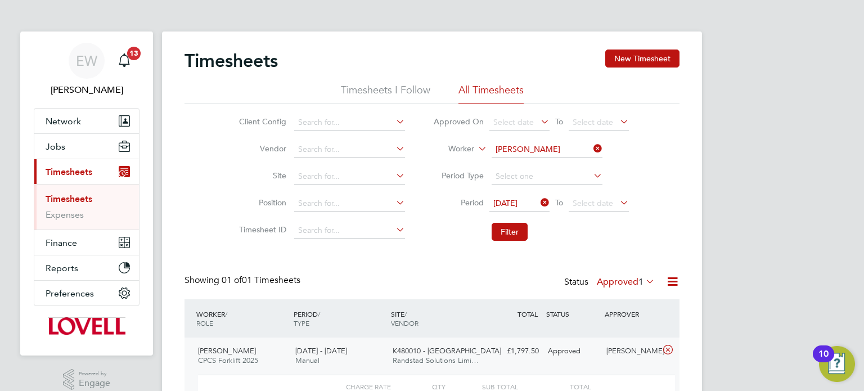
click at [538, 203] on icon at bounding box center [538, 203] width 0 height 16
click at [338, 169] on input at bounding box center [349, 177] width 111 height 16
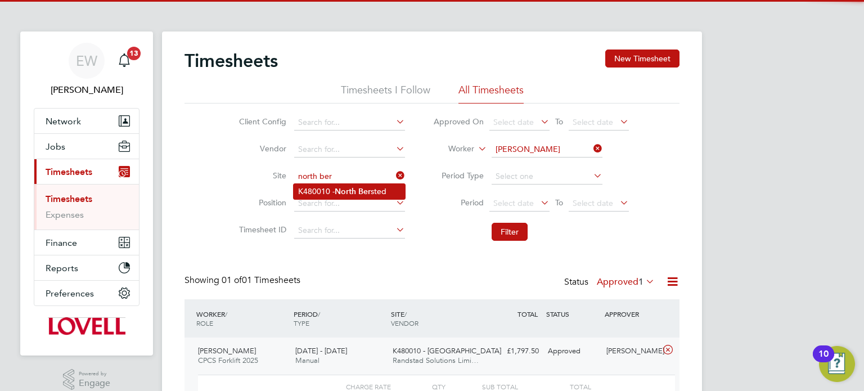
click at [347, 189] on b "North" at bounding box center [345, 192] width 21 height 10
type input "K480010 - North Bersted"
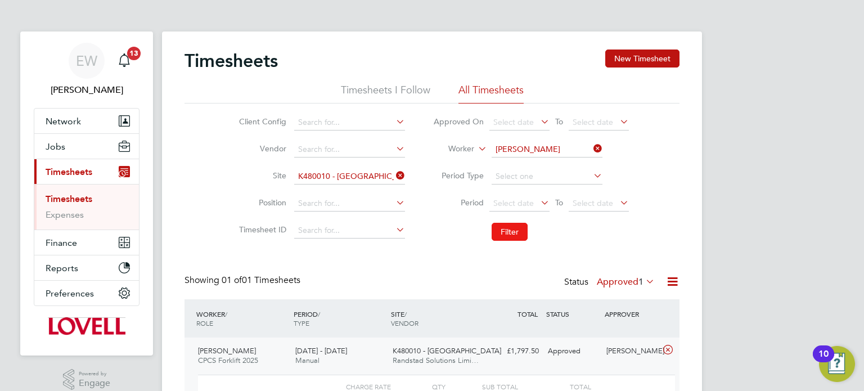
click at [517, 230] on button "Filter" at bounding box center [510, 232] width 36 height 18
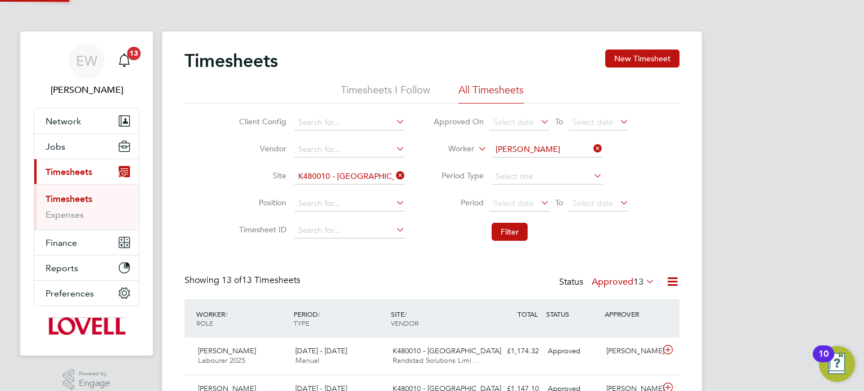
scroll to position [28, 98]
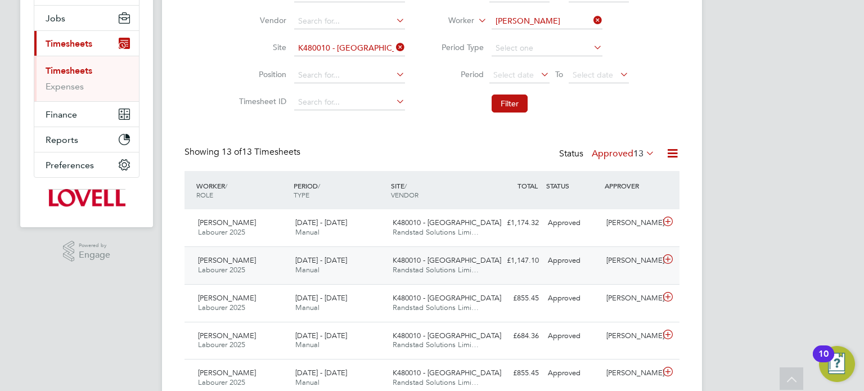
click at [614, 262] on div "Dan Byng" at bounding box center [631, 261] width 59 height 19
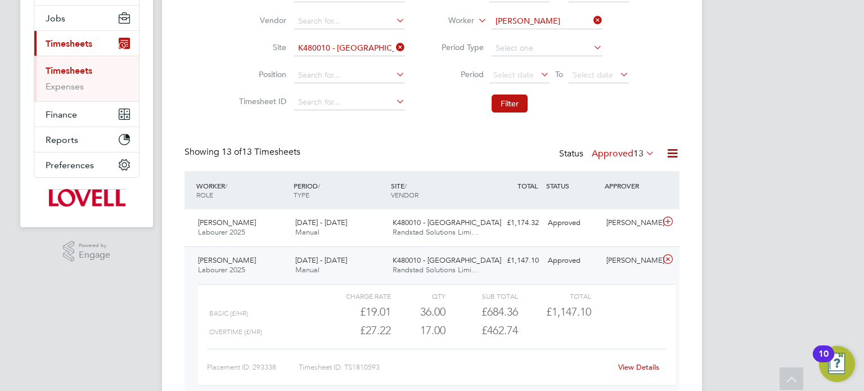
click at [623, 266] on div "Dan Byng" at bounding box center [631, 261] width 59 height 19
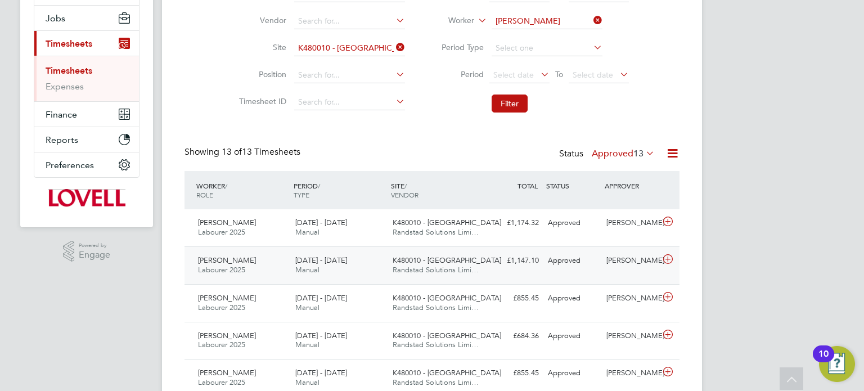
click at [623, 266] on div "Dan Byng" at bounding box center [631, 261] width 59 height 19
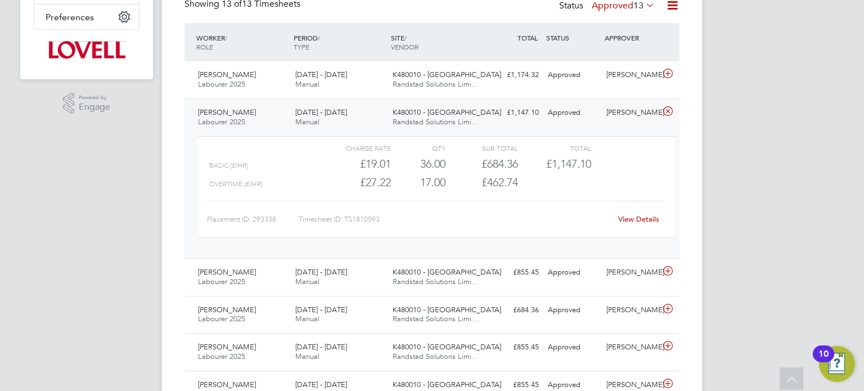
click at [617, 113] on div "Dan Byng" at bounding box center [631, 113] width 59 height 19
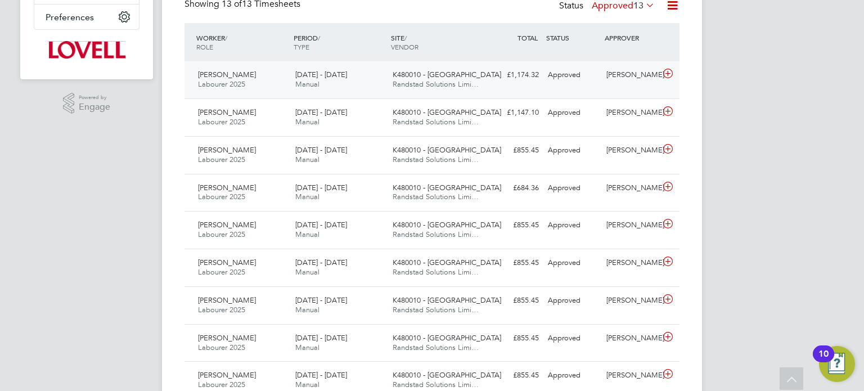
click at [590, 92] on div "Archie Mitch Labourer 2025 30 Aug - 5 Sep 2025 30 Aug - 5 Sep 2025 Manual K4800…" at bounding box center [432, 79] width 495 height 37
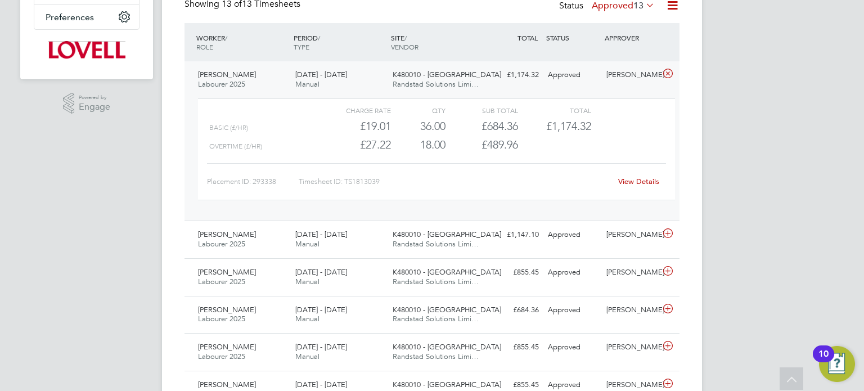
click at [631, 89] on div "Archie Mitch Labourer 2025 30 Aug - 5 Sep 2025 30 Aug - 5 Sep 2025 Manual K4800…" at bounding box center [432, 140] width 495 height 159
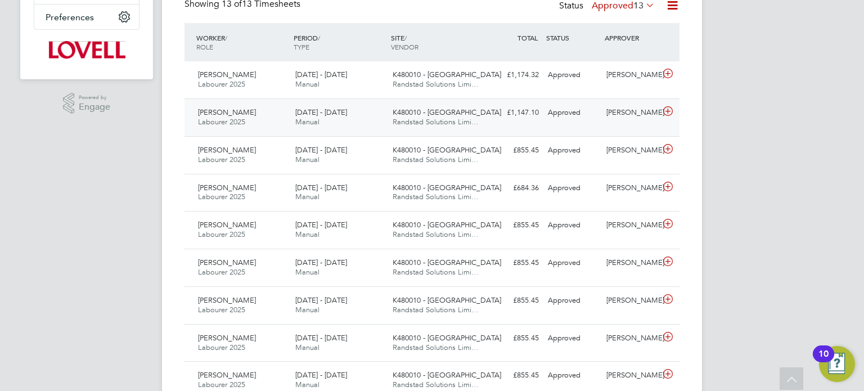
click at [640, 128] on div "Archie Mitch Labourer 2025 23 - 29 Aug 2025 23 - 29 Aug 2025 Manual K480010 - N…" at bounding box center [432, 117] width 495 height 38
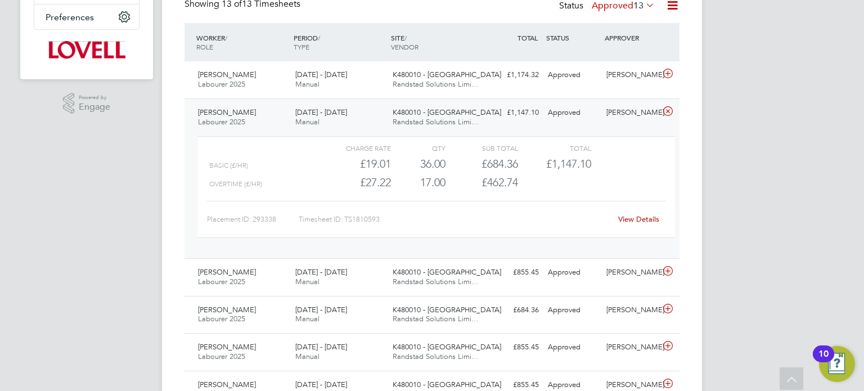
click at [640, 128] on div "Archie Mitch Labourer 2025 23 - 29 Aug 2025 23 - 29 Aug 2025 Manual K480010 - N…" at bounding box center [432, 178] width 495 height 160
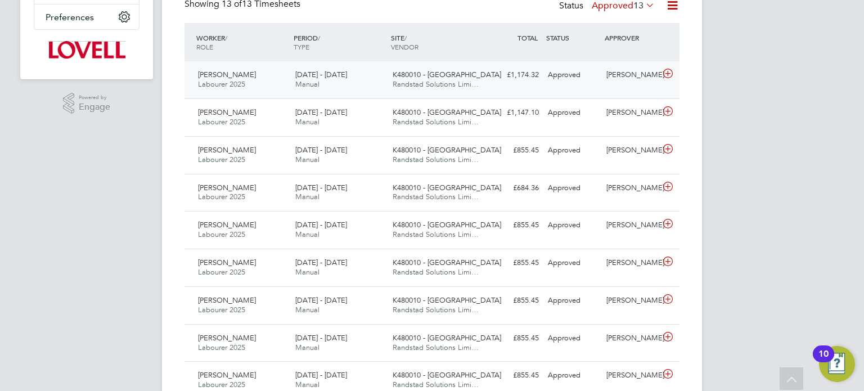
click at [621, 96] on div "Archie Mitch Labourer 2025 30 Aug - 5 Sep 2025 30 Aug - 5 Sep 2025 Manual K4800…" at bounding box center [432, 79] width 495 height 37
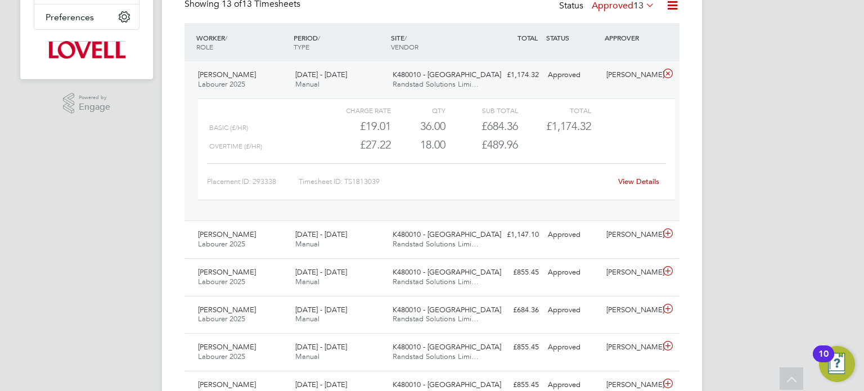
click at [619, 94] on div "Charge rate QTY Sub Total Total Basic (£/HR) £19.01 36 36.00 36 £684.36 £1,174.…" at bounding box center [437, 155] width 486 height 122
click at [618, 90] on div "Archie Mitch Labourer 2025 30 Aug - 5 Sep 2025 30 Aug - 5 Sep 2025 Manual K4800…" at bounding box center [432, 140] width 495 height 159
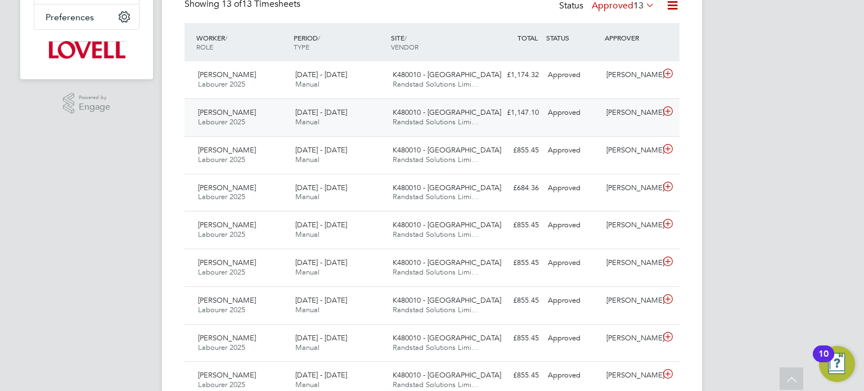
click at [630, 116] on div "Dan Byng" at bounding box center [631, 113] width 59 height 19
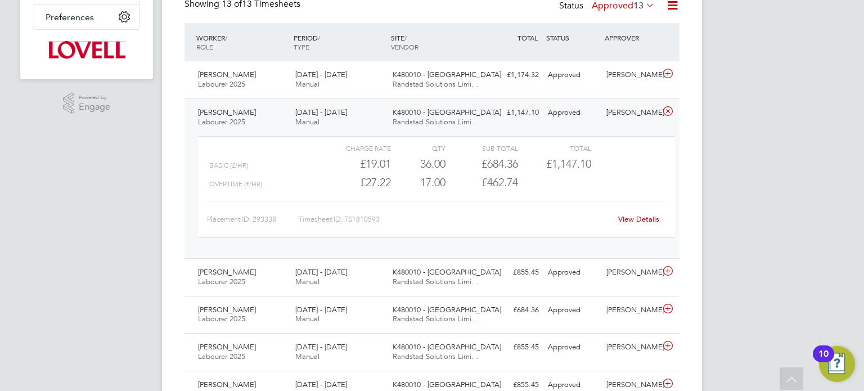
click at [630, 116] on div "Dan Byng" at bounding box center [631, 113] width 59 height 19
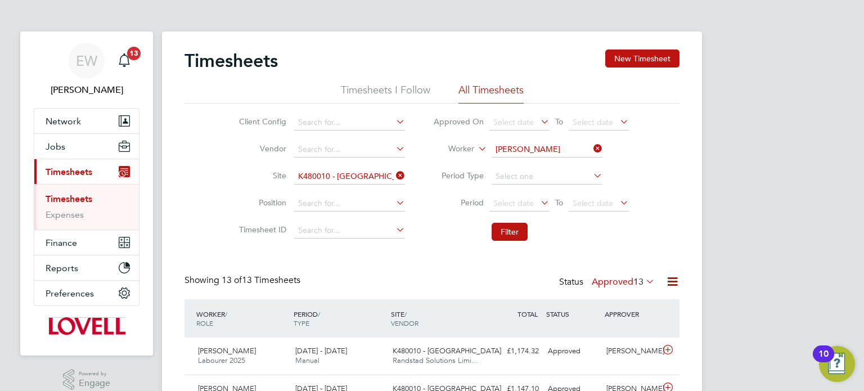
click at [522, 146] on input "Archie Mitch" at bounding box center [547, 150] width 111 height 16
type input "a"
click at [504, 163] on li "Antony Deeks" at bounding box center [546, 164] width 111 height 15
type input "Antony Deeks"
click at [505, 227] on button "Filter" at bounding box center [510, 232] width 36 height 18
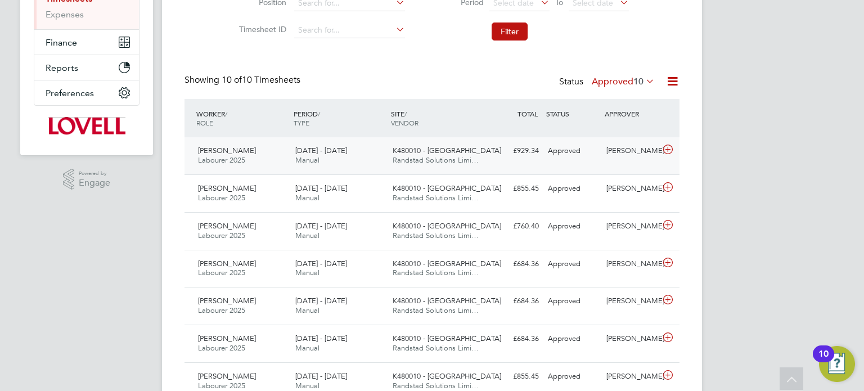
click at [611, 155] on div "Dan Byng" at bounding box center [631, 151] width 59 height 19
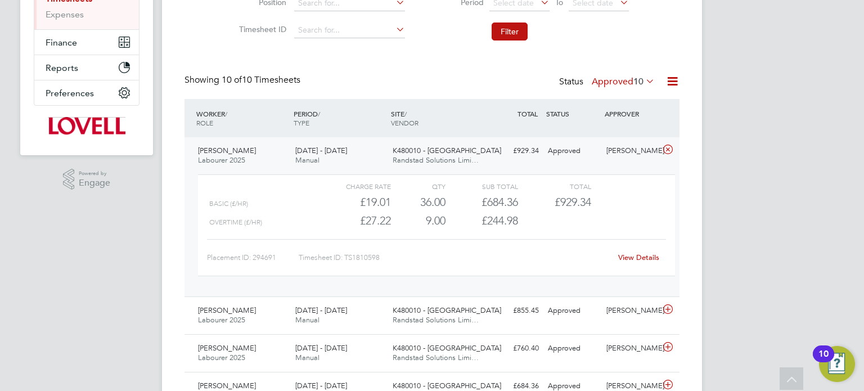
click at [611, 155] on div "Dan Byng" at bounding box center [631, 151] width 59 height 19
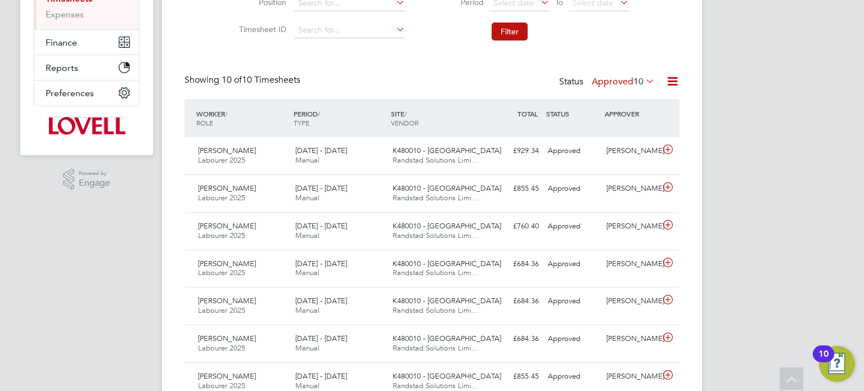
click at [616, 83] on label "Approved 10" at bounding box center [623, 81] width 63 height 11
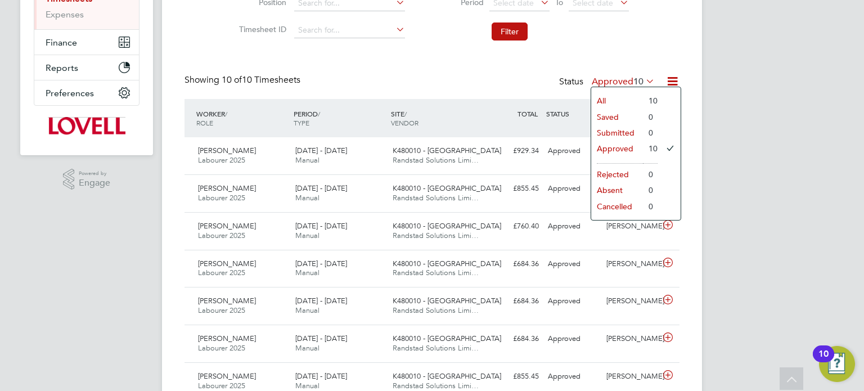
click at [766, 113] on div "EW Emma Wells Notifications 13 Applications: Network Team Members Businesses Si…" at bounding box center [432, 177] width 864 height 754
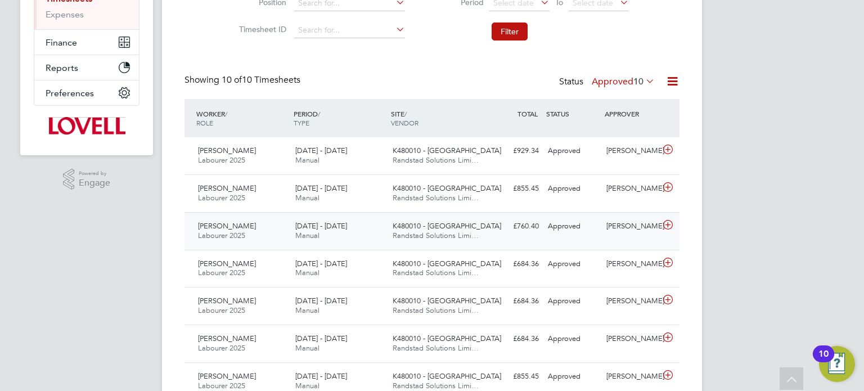
scroll to position [0, 0]
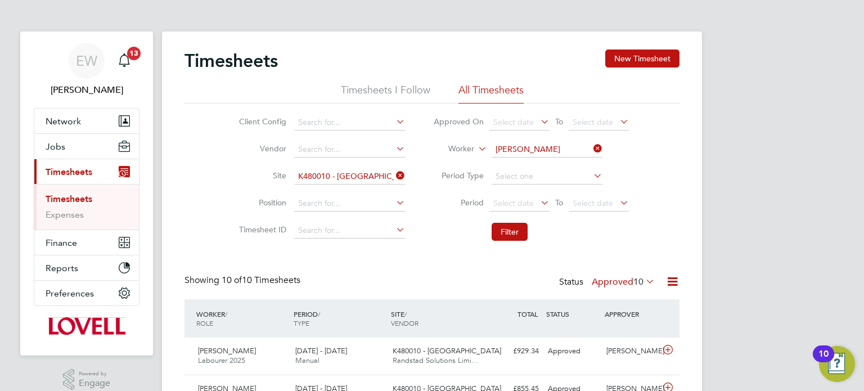
click at [591, 147] on icon at bounding box center [591, 149] width 0 height 16
click at [317, 152] on input at bounding box center [349, 150] width 111 height 16
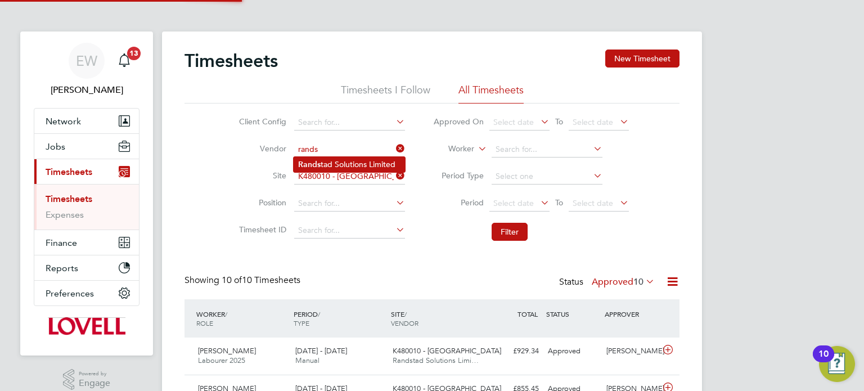
click at [338, 159] on li "Rands tad Solutions Limited" at bounding box center [349, 164] width 111 height 15
type input "Randstad Solutions Limited"
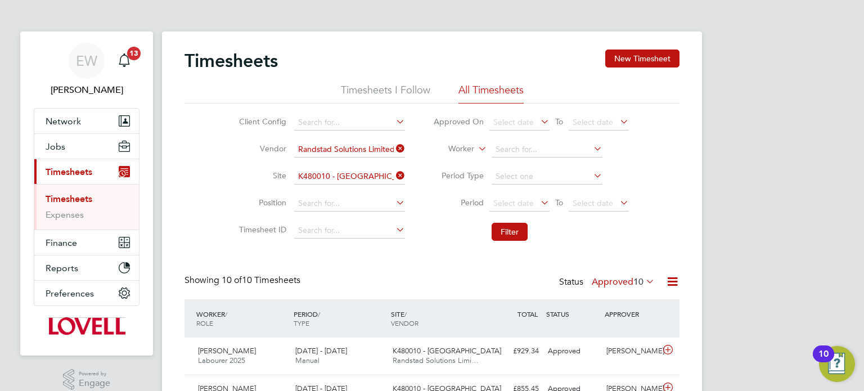
click at [394, 178] on icon at bounding box center [394, 176] width 0 height 16
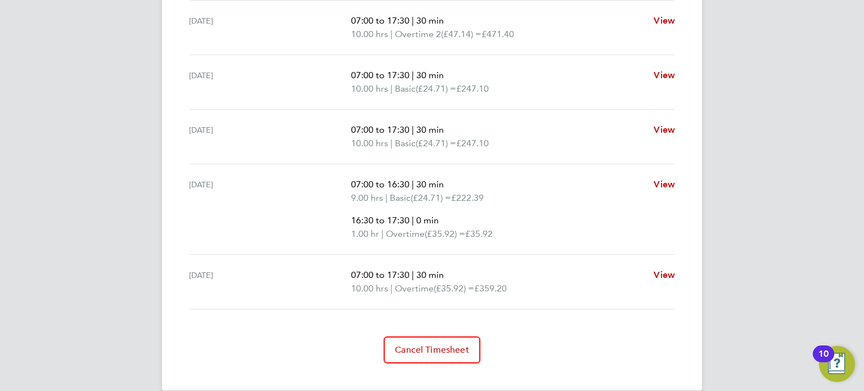
scroll to position [524, 0]
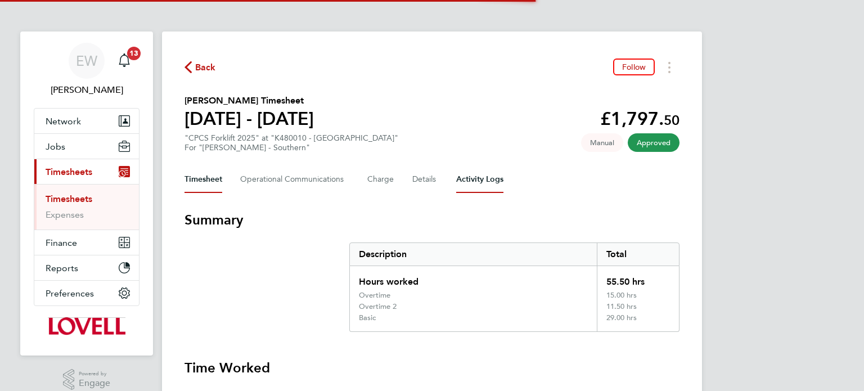
click at [469, 181] on Logs-tab "Activity Logs" at bounding box center [479, 179] width 47 height 27
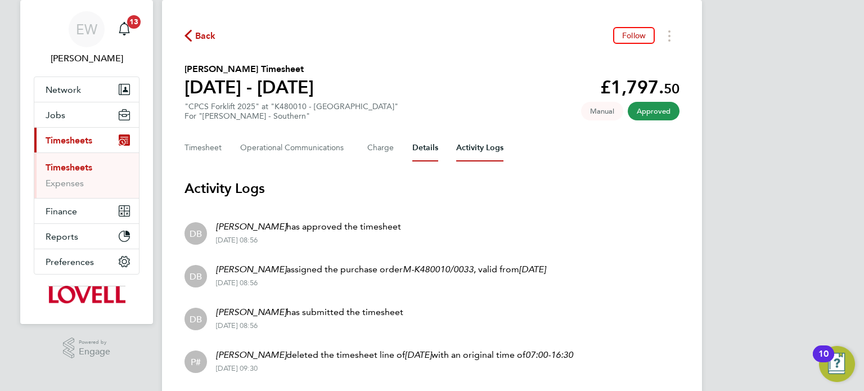
scroll to position [26, 0]
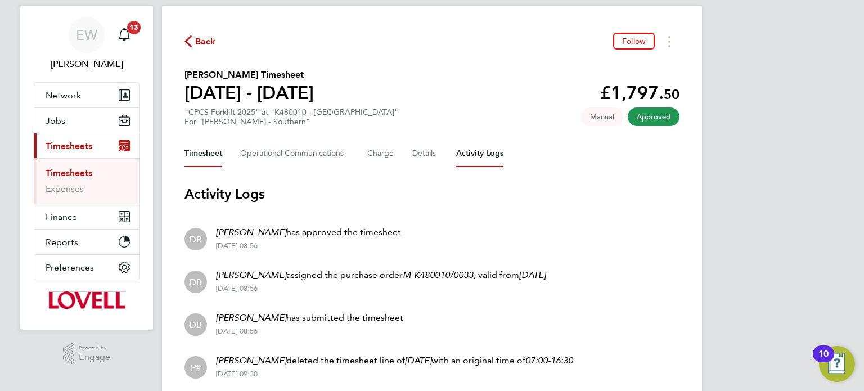
click at [201, 156] on button "Timesheet" at bounding box center [204, 153] width 38 height 27
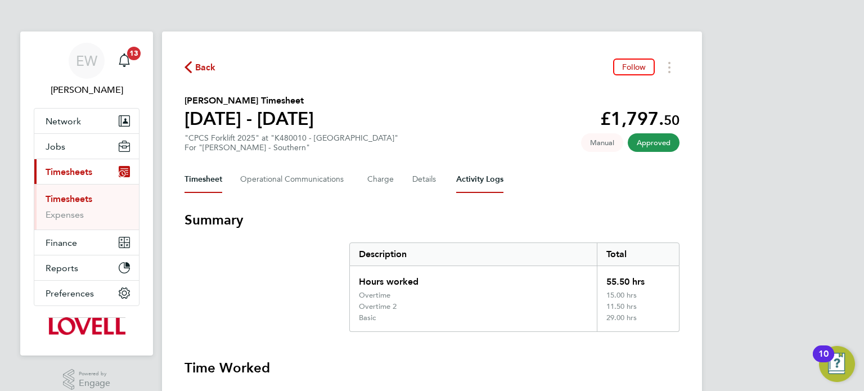
click at [466, 183] on Logs-tab "Activity Logs" at bounding box center [479, 179] width 47 height 27
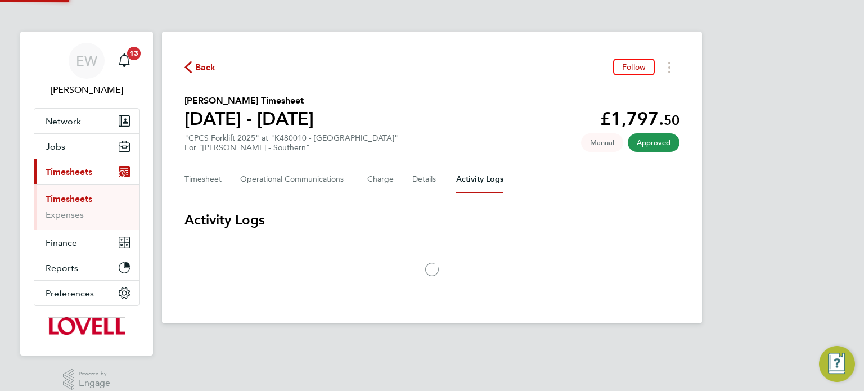
scroll to position [109, 0]
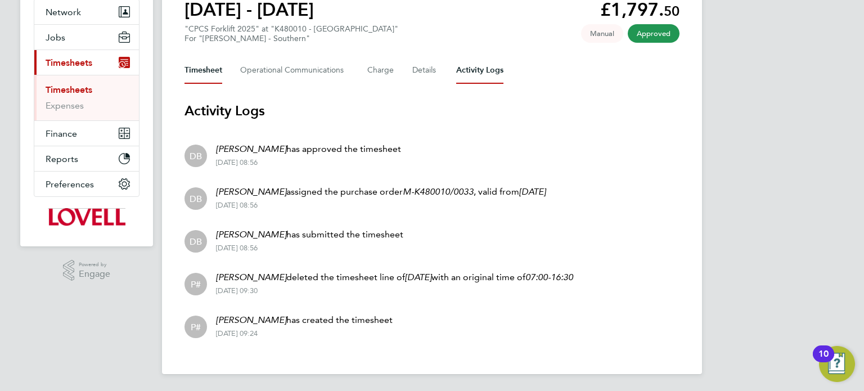
click at [205, 70] on button "Timesheet" at bounding box center [204, 70] width 38 height 27
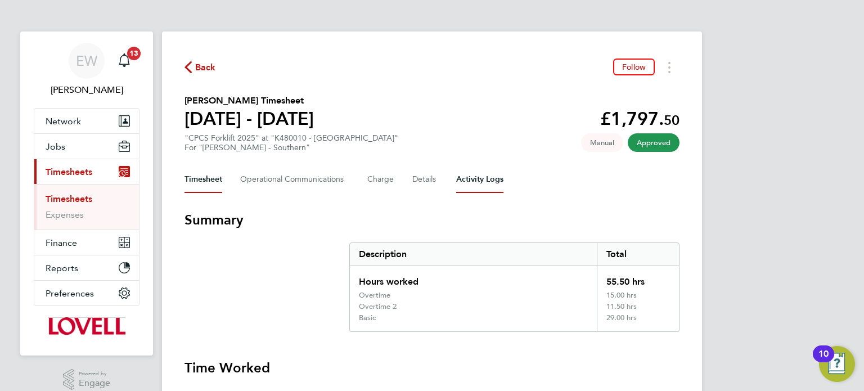
click at [477, 182] on Logs-tab "Activity Logs" at bounding box center [479, 179] width 47 height 27
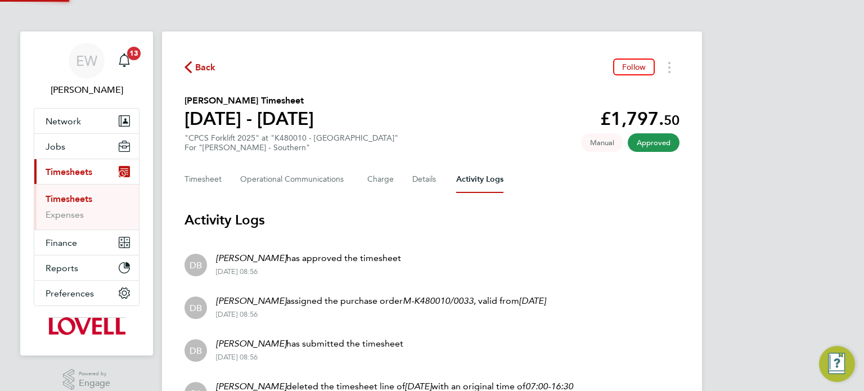
scroll to position [109, 0]
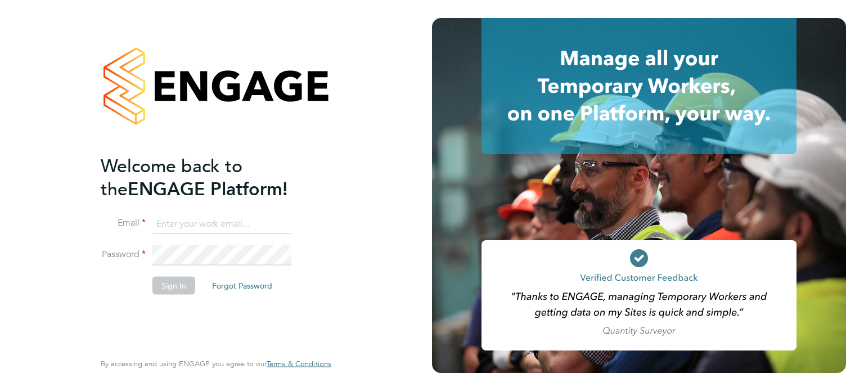
type input "labourdeskmslv@randstadcpe.com"
click at [179, 276] on button "Sign In" at bounding box center [173, 285] width 43 height 18
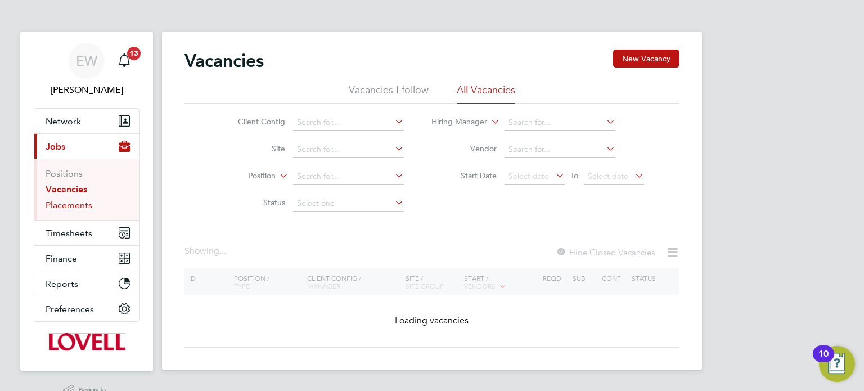
click at [77, 200] on link "Placements" at bounding box center [69, 205] width 47 height 11
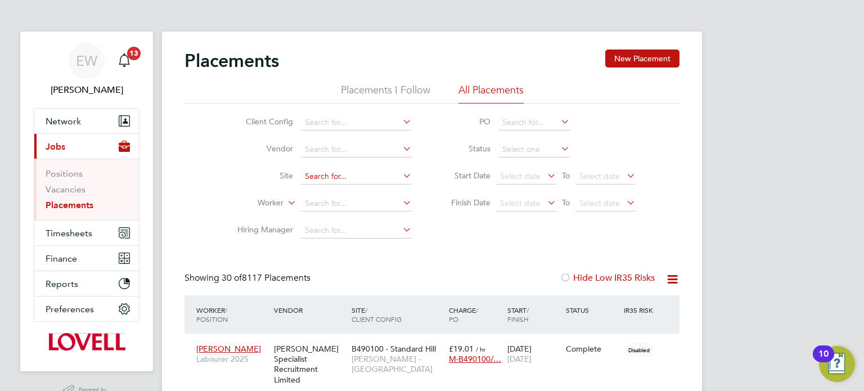
click at [328, 176] on input at bounding box center [356, 177] width 111 height 16
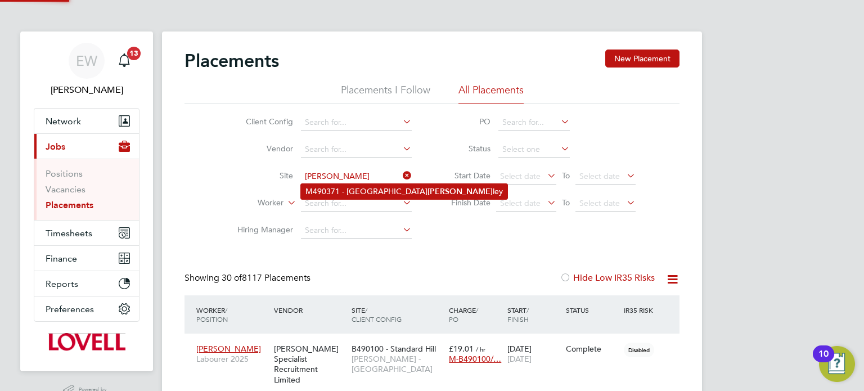
click at [345, 188] on li "M490371 - Church Street Taylors Lane Ruge ley" at bounding box center [404, 191] width 206 height 15
type input "M490371 - Church Street Taylors Lane Rugeley"
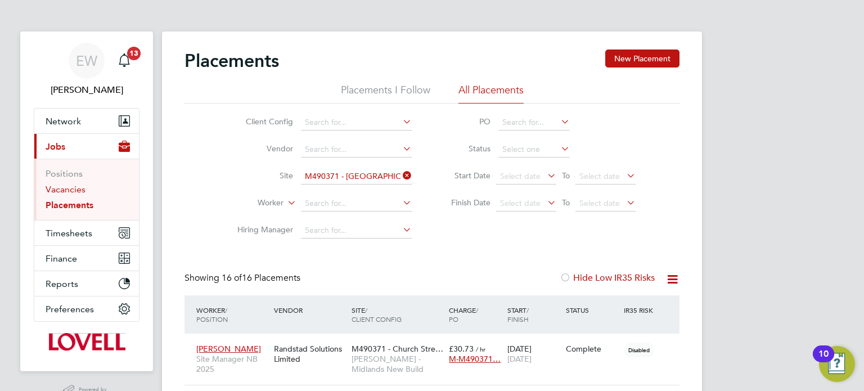
click at [57, 185] on link "Vacancies" at bounding box center [66, 189] width 40 height 11
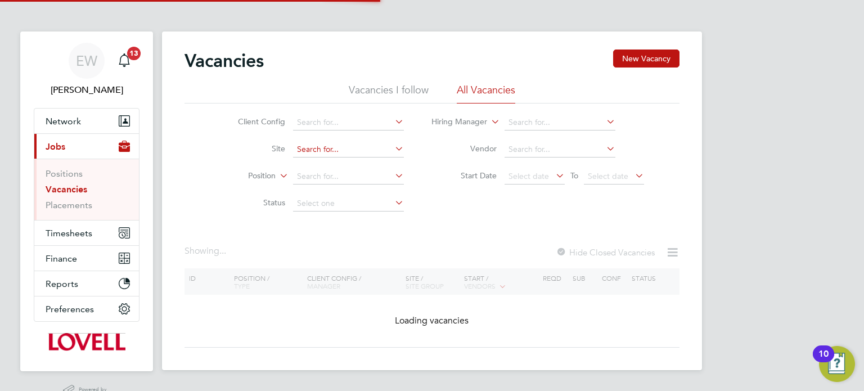
click at [330, 148] on input at bounding box center [348, 150] width 111 height 16
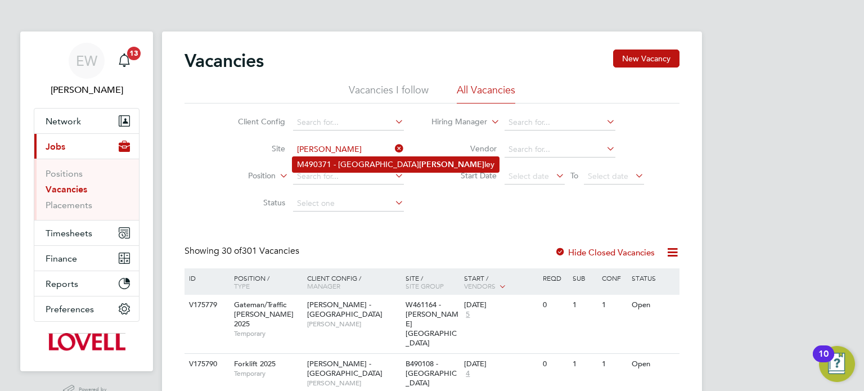
click at [356, 167] on li "M490371 - Church Street Taylors Lane Ruge ley" at bounding box center [396, 164] width 206 height 15
type input "M490371 - [GEOGRAPHIC_DATA]"
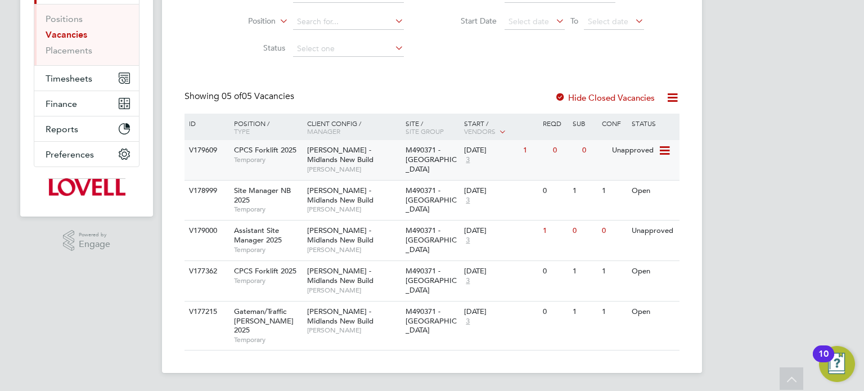
click at [593, 140] on div "V179609 CPCS Forklift 2025 Temporary Lovell - Midlands New Build Wayne Bromage …" at bounding box center [432, 160] width 495 height 40
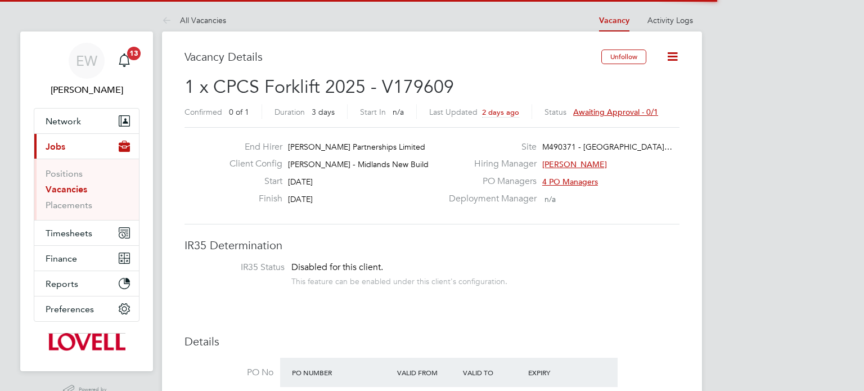
click at [596, 115] on span "Awaiting approval - 0/1" at bounding box center [615, 112] width 85 height 10
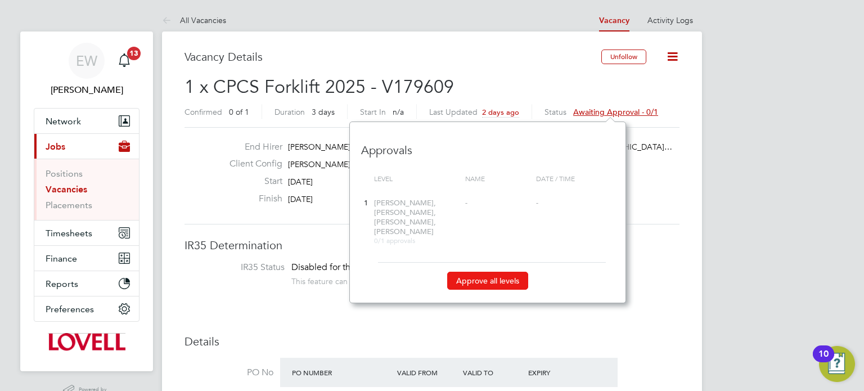
click at [484, 272] on button "Approve all levels" at bounding box center [487, 281] width 81 height 18
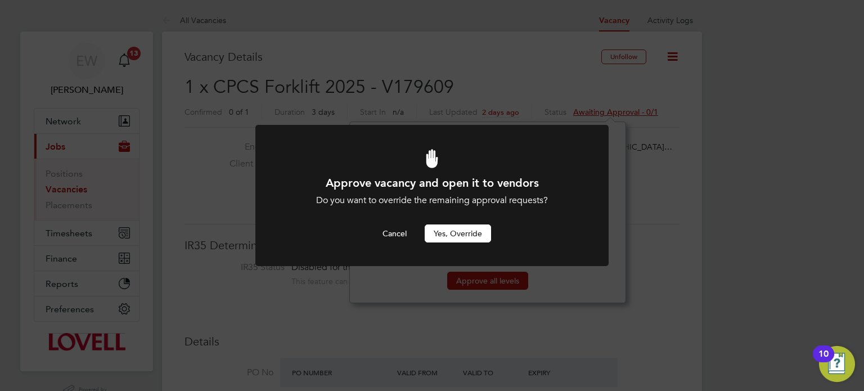
click at [464, 228] on button "Yes, Override" at bounding box center [458, 233] width 66 height 18
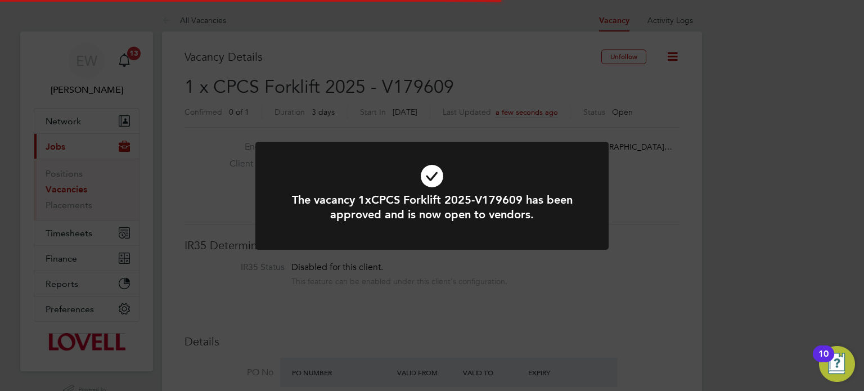
scroll to position [33, 79]
click at [762, 51] on div "The vacancy 1xCPCS Forklift 2025-V179609 has been approved and is now open to v…" at bounding box center [432, 195] width 864 height 391
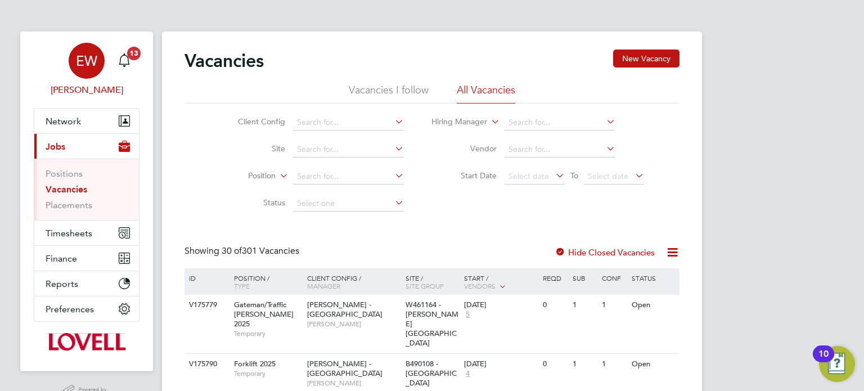
click at [84, 68] on span "EW" at bounding box center [86, 60] width 21 height 15
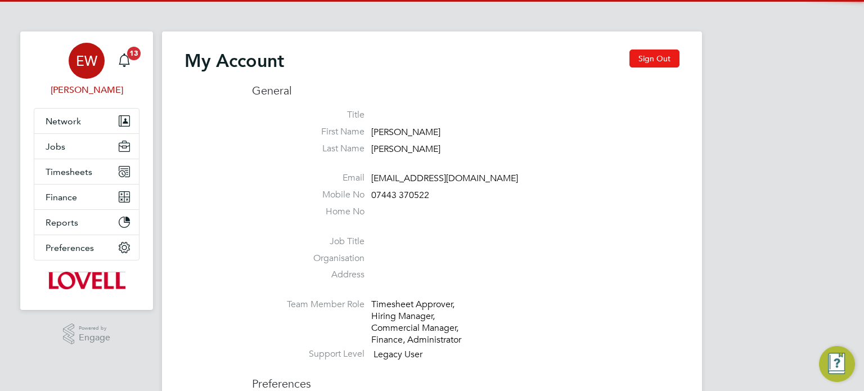
type input "[EMAIL_ADDRESS][DOMAIN_NAME]"
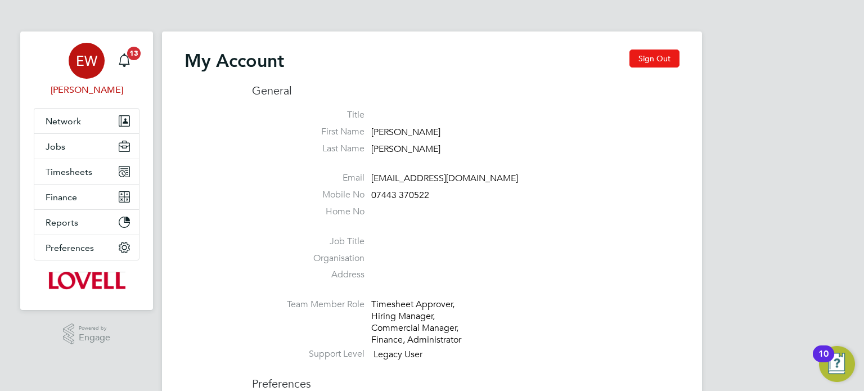
click at [654, 61] on button "Sign Out" at bounding box center [655, 59] width 50 height 18
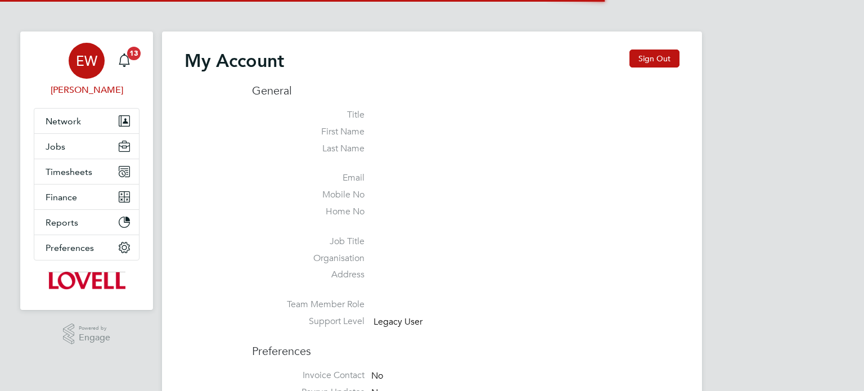
type input "[EMAIL_ADDRESS][DOMAIN_NAME]"
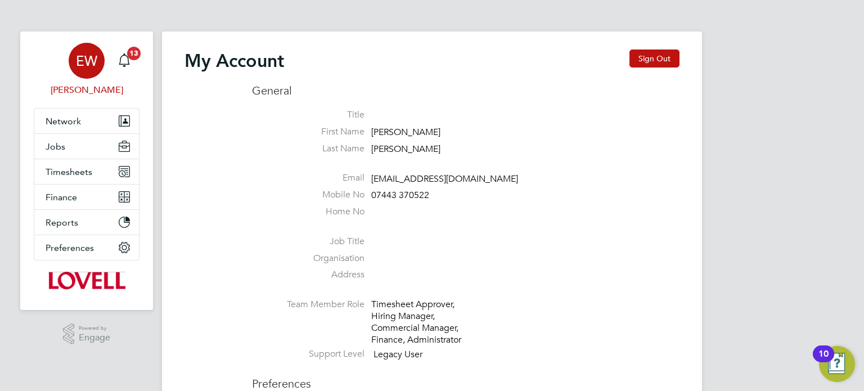
click at [633, 71] on div "My Account Sign Out" at bounding box center [432, 67] width 495 height 34
click at [641, 64] on button "Sign Out" at bounding box center [655, 59] width 50 height 18
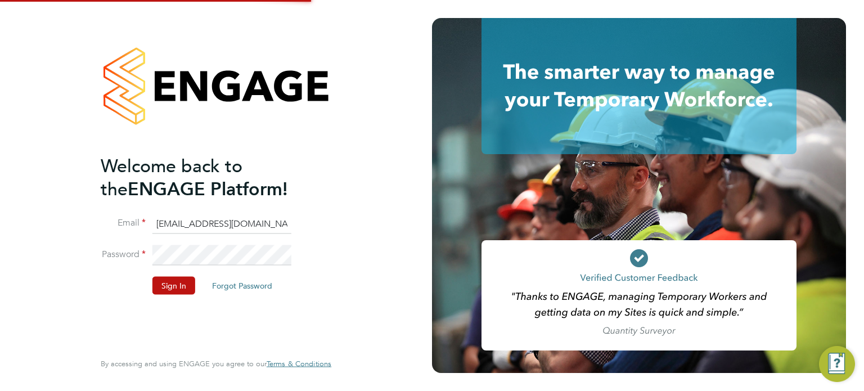
click at [213, 217] on input "labourdeskmslv@randstadcpe.com" at bounding box center [221, 224] width 139 height 20
type input "cscportals@randstadcpe.com"
click at [164, 290] on button "Sign In" at bounding box center [173, 285] width 43 height 18
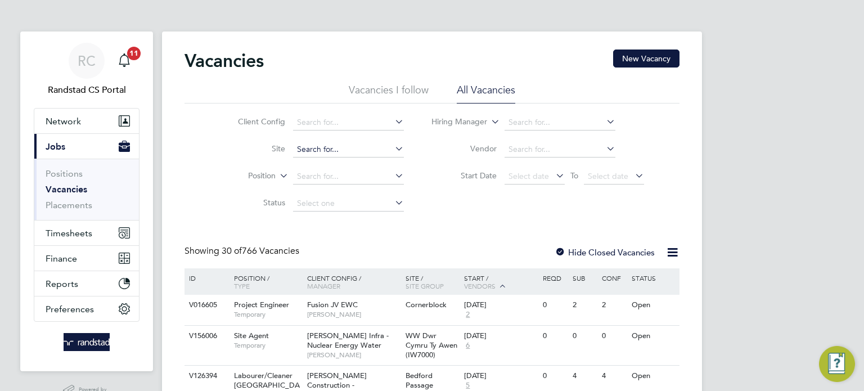
click at [338, 143] on input at bounding box center [348, 150] width 111 height 16
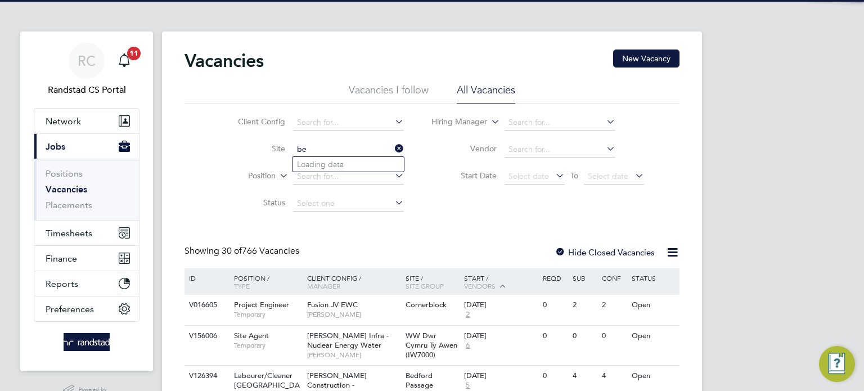
type input "b"
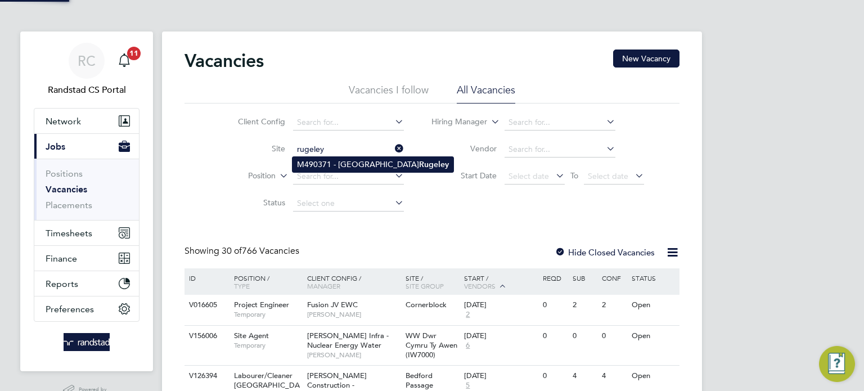
click at [355, 160] on li "M490371 - [GEOGRAPHIC_DATA]" at bounding box center [373, 164] width 161 height 15
type input "M490371 - Church Street Taylors Lane Rugeley"
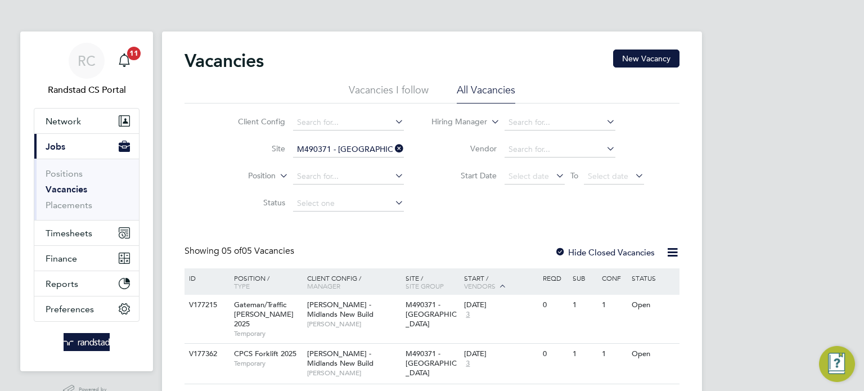
scroll to position [193, 0]
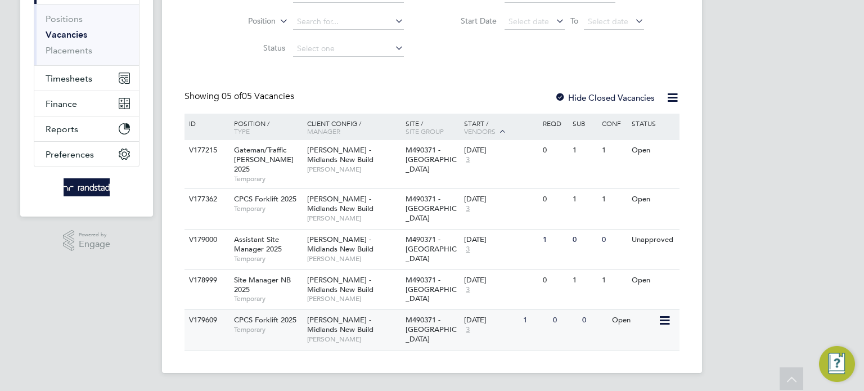
click at [540, 311] on div "1" at bounding box center [534, 320] width 29 height 21
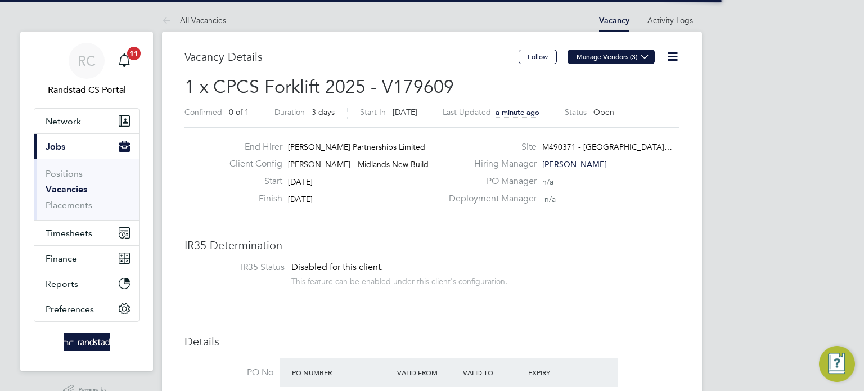
click at [591, 60] on button "Manage Vendors (3)" at bounding box center [611, 57] width 87 height 15
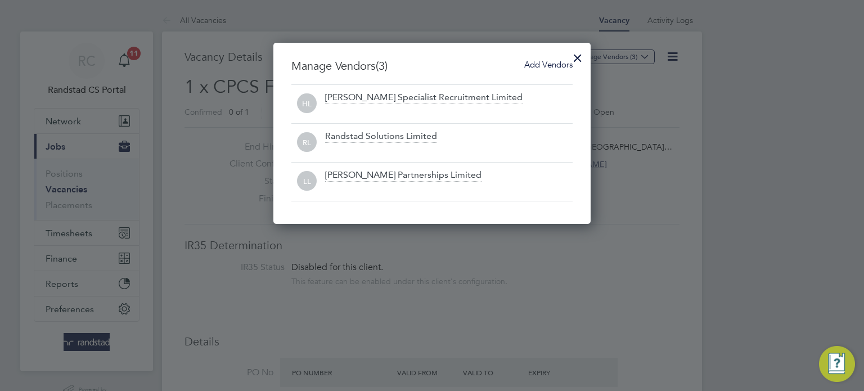
click at [551, 65] on span "Add Vendors" at bounding box center [548, 64] width 48 height 11
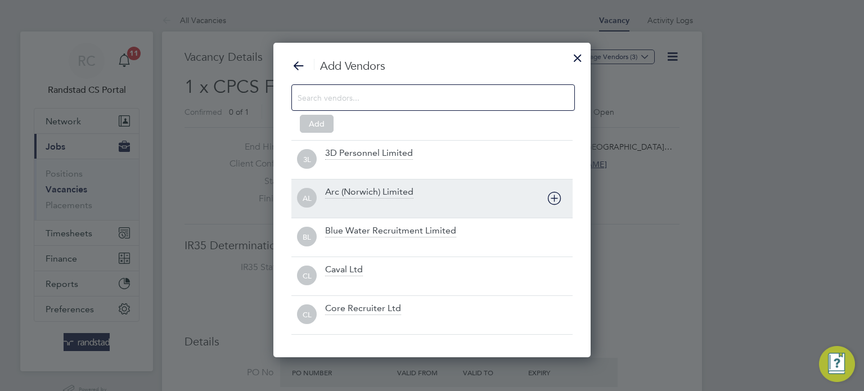
click at [551, 197] on icon at bounding box center [554, 198] width 14 height 14
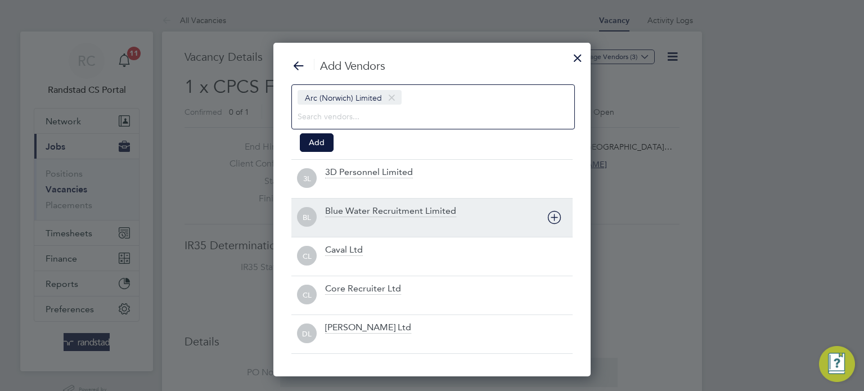
scroll to position [333, 318]
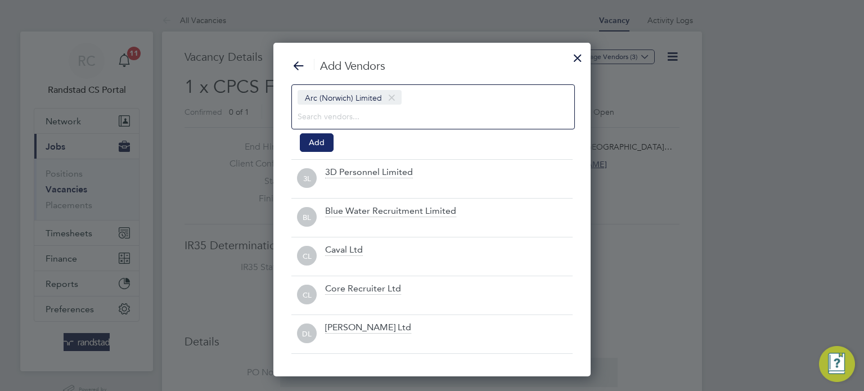
click at [318, 142] on button "Add" at bounding box center [317, 142] width 34 height 18
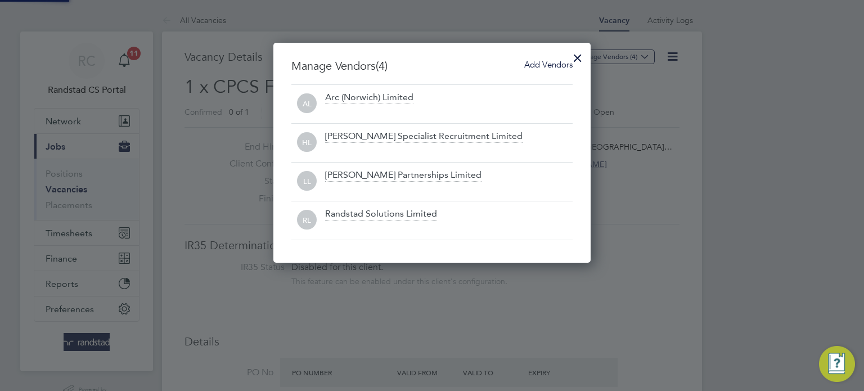
scroll to position [220, 318]
